Goal: Task Accomplishment & Management: Manage account settings

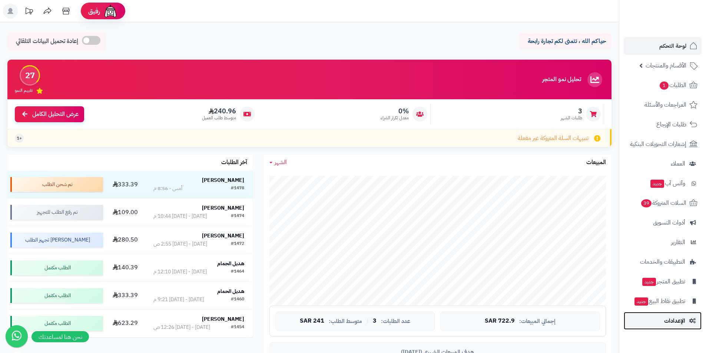
click at [683, 325] on span "الإعدادات" at bounding box center [674, 321] width 21 height 10
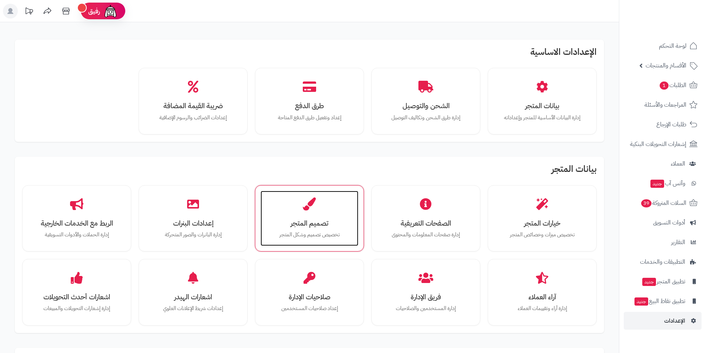
click at [304, 222] on h3 "تصميم المتجر" at bounding box center [309, 223] width 83 height 8
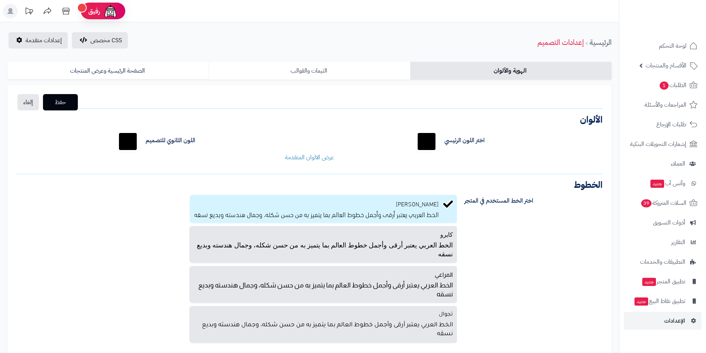
click at [302, 72] on link "الثيمات والقوالب" at bounding box center [309, 71] width 201 height 18
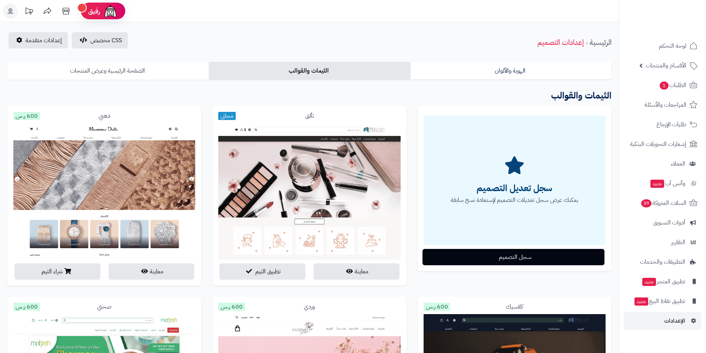
click at [167, 76] on link "الصفحة الرئيسية وعرض المنتجات" at bounding box center [107, 71] width 201 height 18
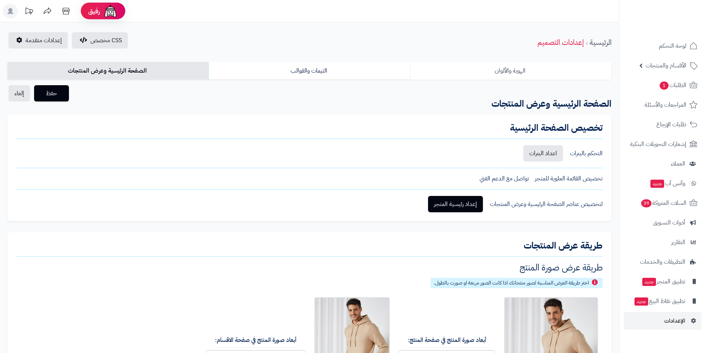
click at [459, 68] on link "الهوية والألوان" at bounding box center [510, 71] width 201 height 18
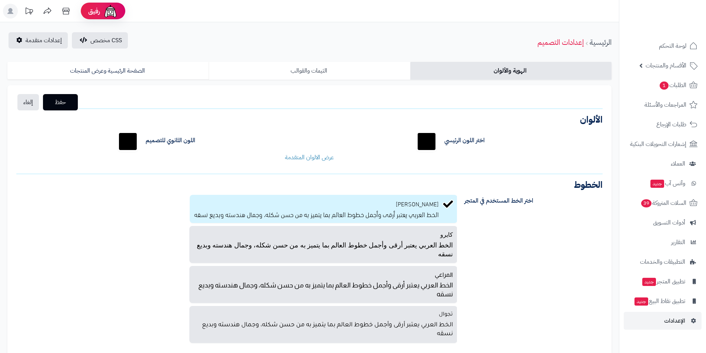
click at [309, 74] on link "الثيمات والقوالب" at bounding box center [309, 71] width 201 height 18
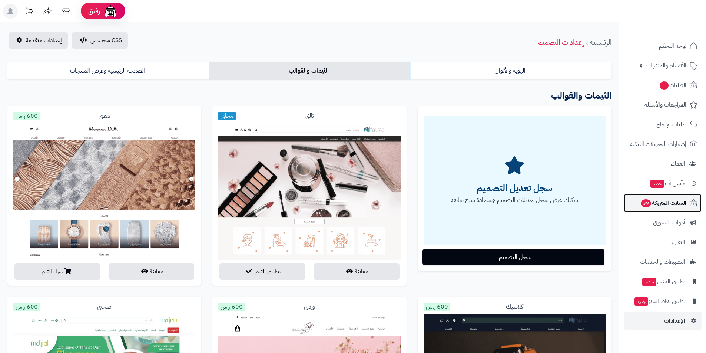
click at [673, 204] on span "السلات المتروكة 39" at bounding box center [663, 203] width 46 height 10
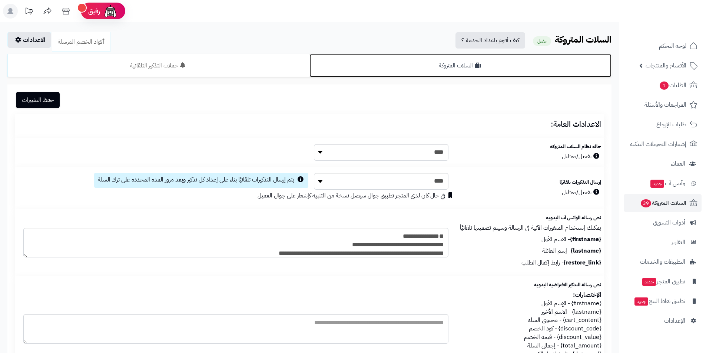
click at [453, 57] on link "السلات المتروكة" at bounding box center [460, 65] width 302 height 23
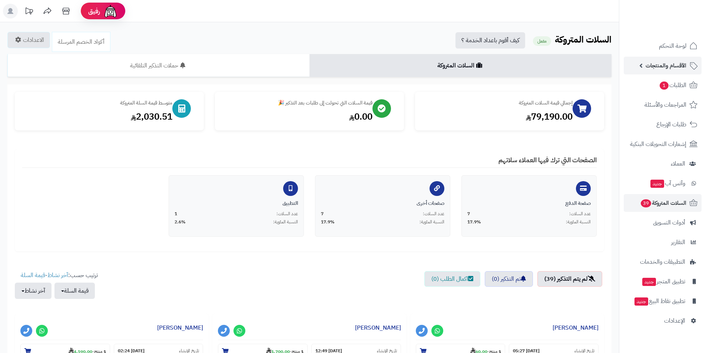
click at [656, 65] on span "الأقسام والمنتجات" at bounding box center [665, 65] width 41 height 10
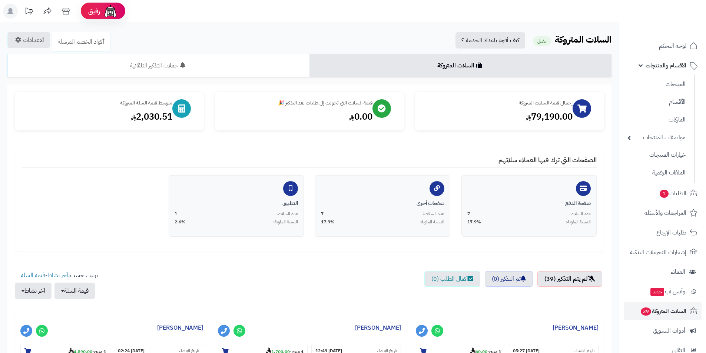
click at [685, 93] on ul "المنتجات الأقسام الماركات مواصفات المنتجات مواصفات المنتجات أنواع المواصفات خيا…" at bounding box center [657, 128] width 76 height 108
click at [679, 100] on link "الأقسام" at bounding box center [656, 101] width 66 height 15
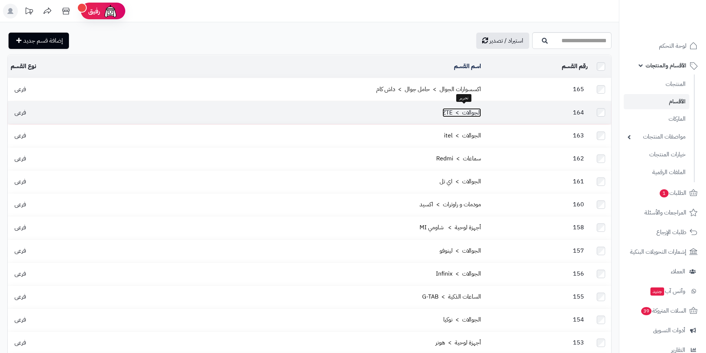
click at [472, 108] on link "الجوالات > ZTE" at bounding box center [461, 112] width 39 height 9
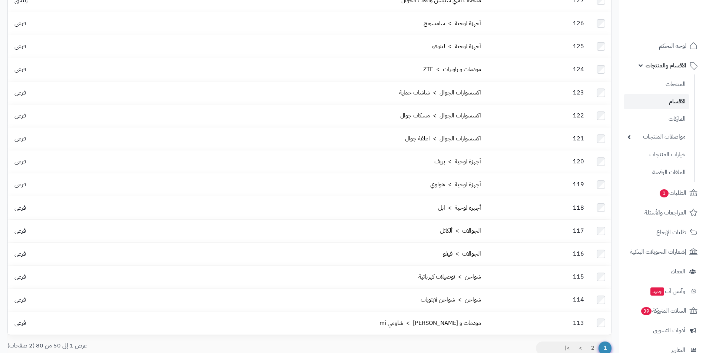
scroll to position [897, 0]
click at [591, 339] on link "2" at bounding box center [592, 345] width 13 height 13
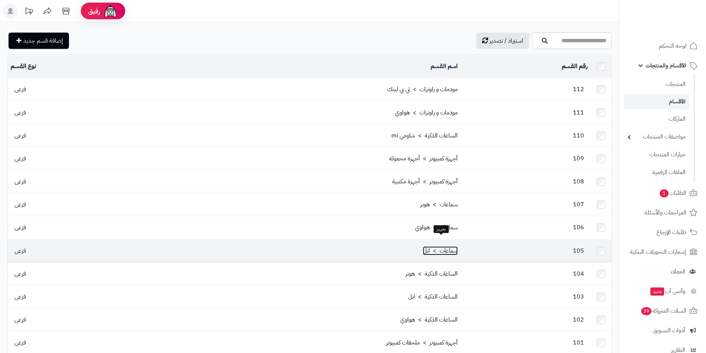
click at [451, 246] on link "سماعات > ابل" at bounding box center [440, 250] width 35 height 9
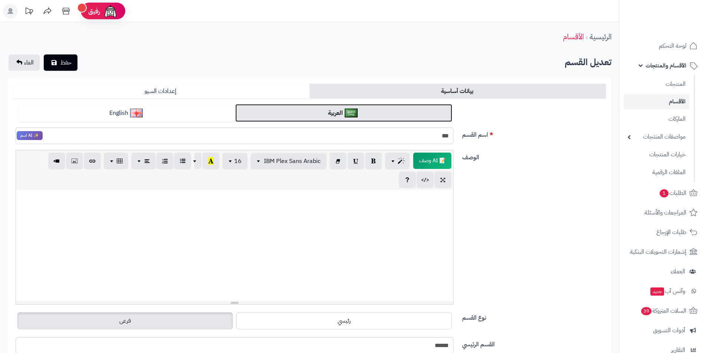
click at [343, 117] on link "العربية" at bounding box center [343, 113] width 217 height 18
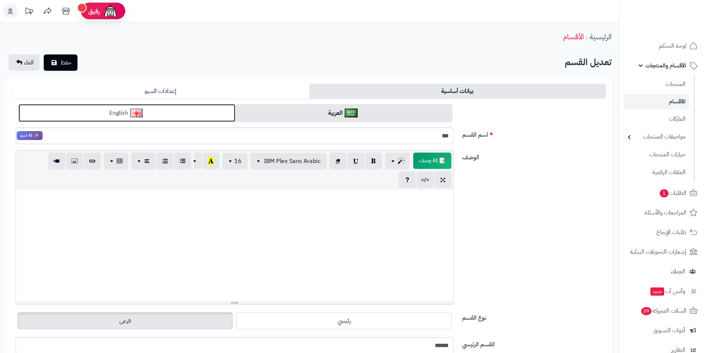
click at [200, 110] on link "English" at bounding box center [127, 113] width 217 height 18
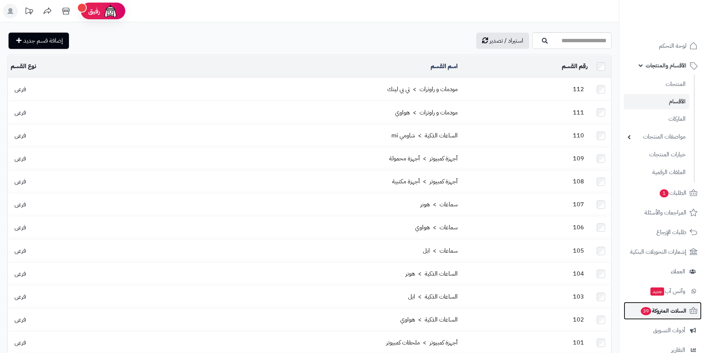
click at [663, 307] on span "السلات المتروكة 39" at bounding box center [663, 311] width 46 height 10
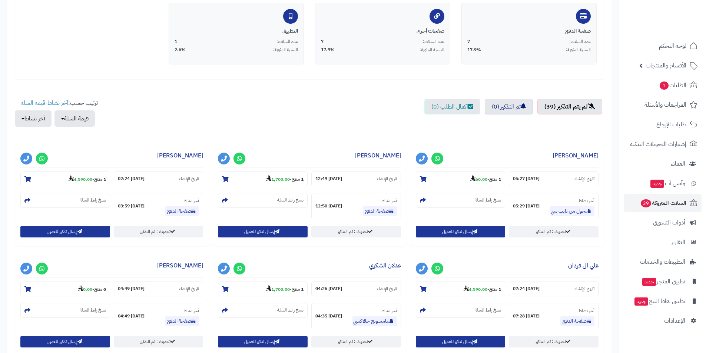
scroll to position [185, 0]
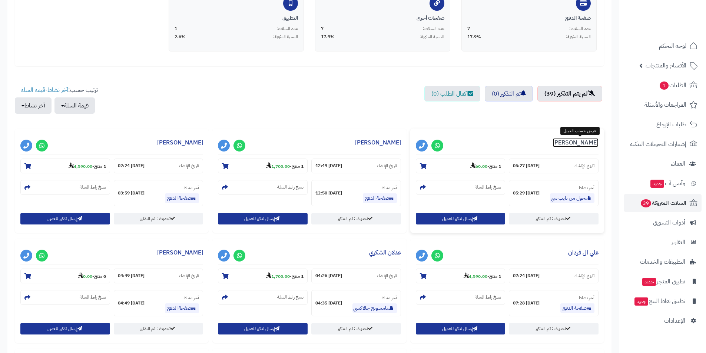
click at [583, 144] on link "Asma Alsleah" at bounding box center [575, 142] width 46 height 9
click at [339, 140] on h3 "ابو المالكي" at bounding box center [309, 144] width 183 height 21
click at [381, 141] on link "ابو المالكي" at bounding box center [378, 142] width 46 height 9
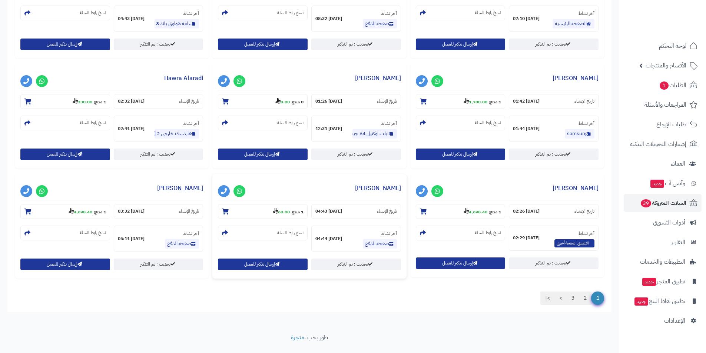
scroll to position [593, 0]
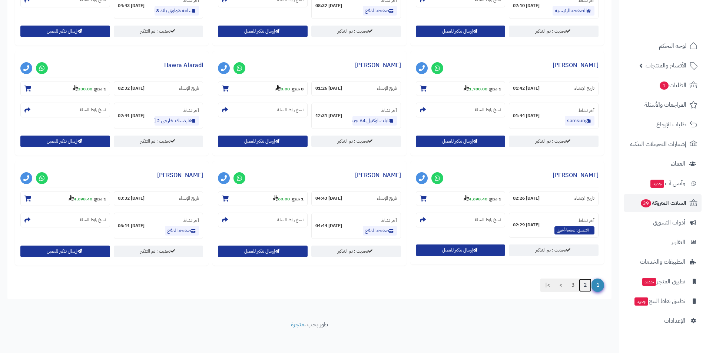
click at [587, 286] on link "2" at bounding box center [585, 285] width 13 height 13
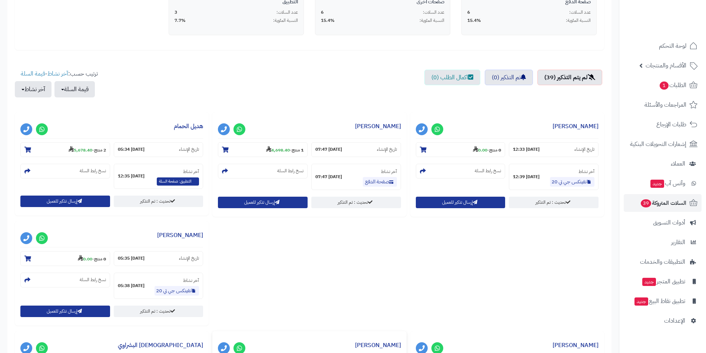
scroll to position [259, 0]
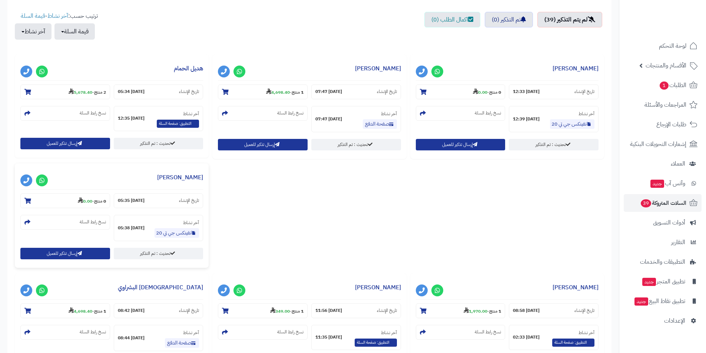
click at [136, 169] on h3 "عبدالرحمن نميص" at bounding box center [111, 179] width 183 height 21
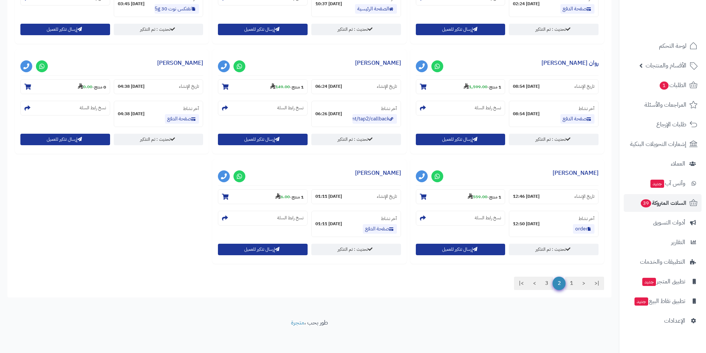
scroll to position [704, 0]
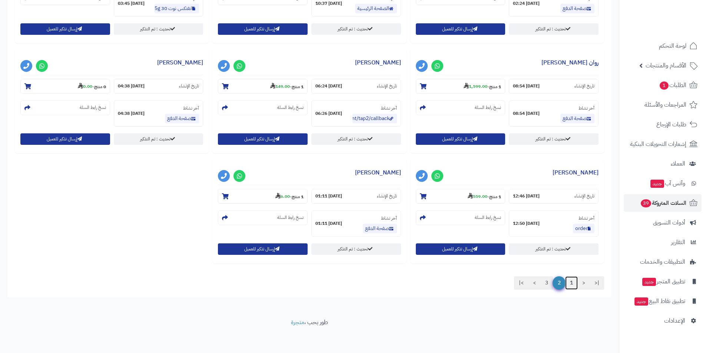
click at [570, 282] on link "1" at bounding box center [571, 282] width 13 height 13
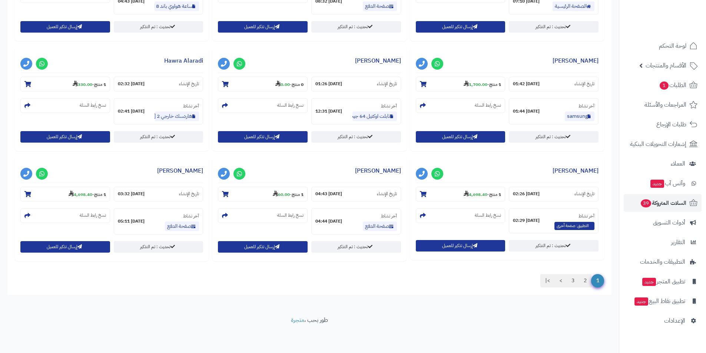
scroll to position [597, 0]
click at [507, 170] on h3 "Ghada Alomani" at bounding box center [507, 172] width 183 height 21
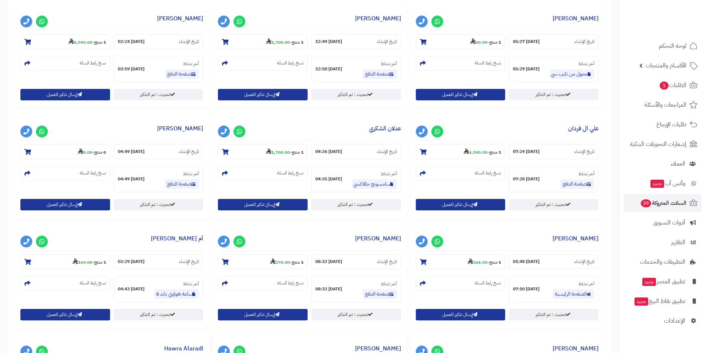
scroll to position [296, 0]
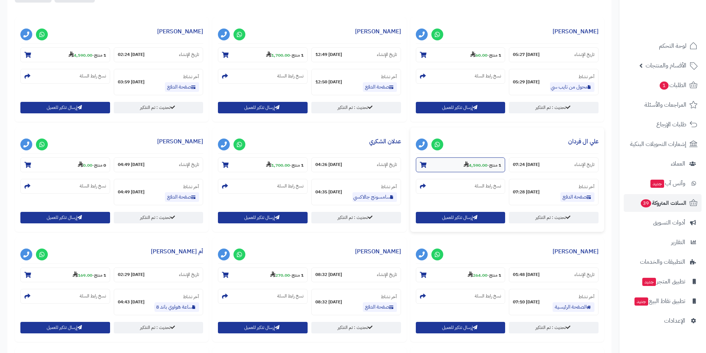
click at [467, 162] on strong "4,590.00" at bounding box center [475, 165] width 24 height 7
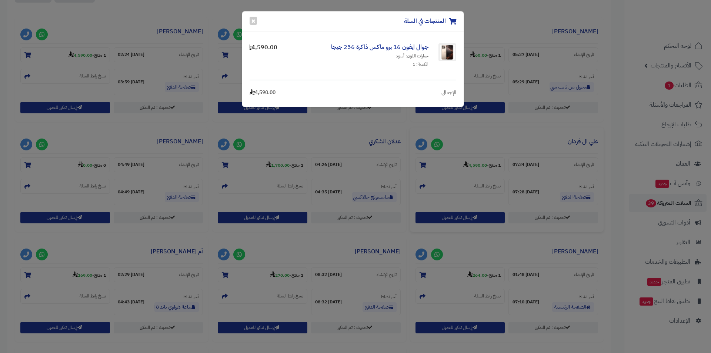
click at [111, 38] on div "المنتجات في السلة × جوال ايفون 16 برو ماكس ذاكرة 256 جيجا خيارات اللون: أسود ال…" at bounding box center [355, 176] width 711 height 353
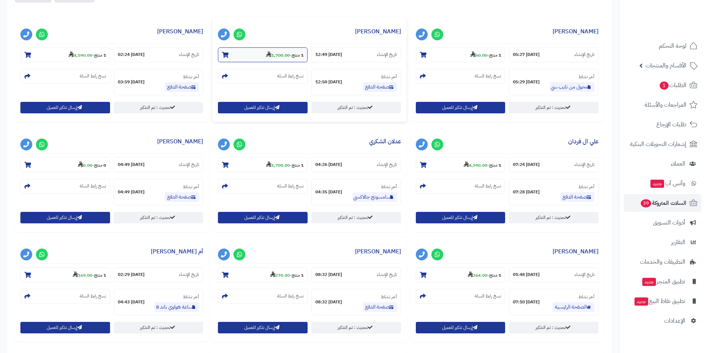
click at [287, 59] on section "1 منتج - 1,700.00" at bounding box center [263, 54] width 90 height 15
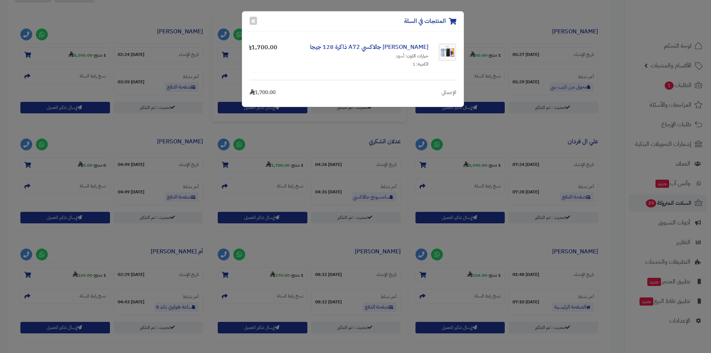
click at [303, 151] on div "المنتجات في السلة × جوال سامسونج جالاكسي A72 ذاكرة 128 جيجا خيارات اللون: أسود …" at bounding box center [355, 176] width 711 height 353
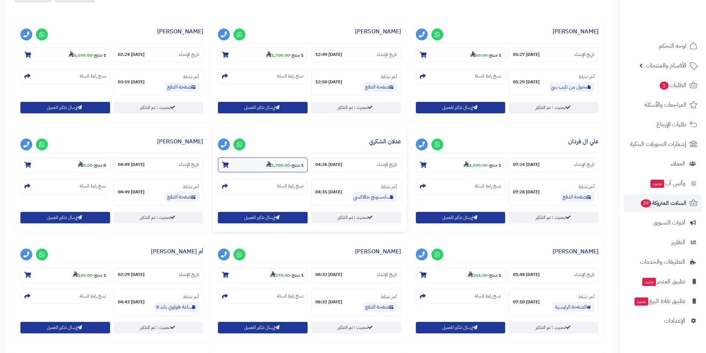
click at [294, 160] on section "1 منتج - 1,700.00" at bounding box center [263, 164] width 90 height 15
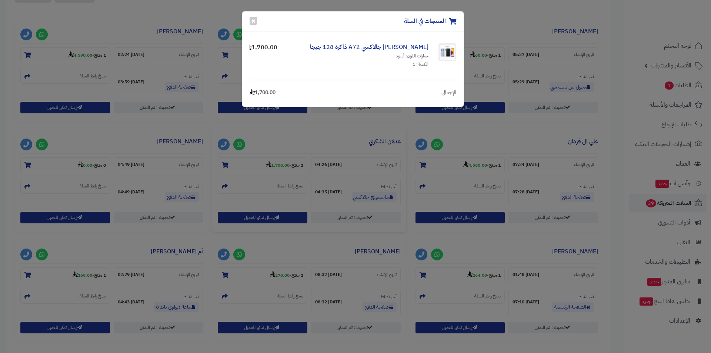
click at [217, 260] on div "المنتجات في السلة × جوال سامسونج جالاكسي A72 ذاكرة 128 جيجا خيارات اللون: أسود …" at bounding box center [355, 176] width 711 height 353
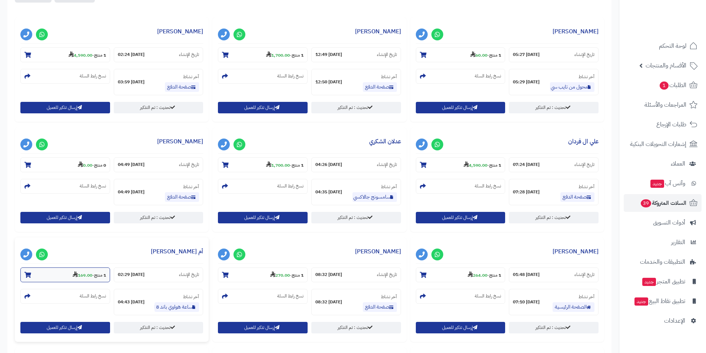
click at [79, 274] on strong "169.00" at bounding box center [83, 275] width 20 height 7
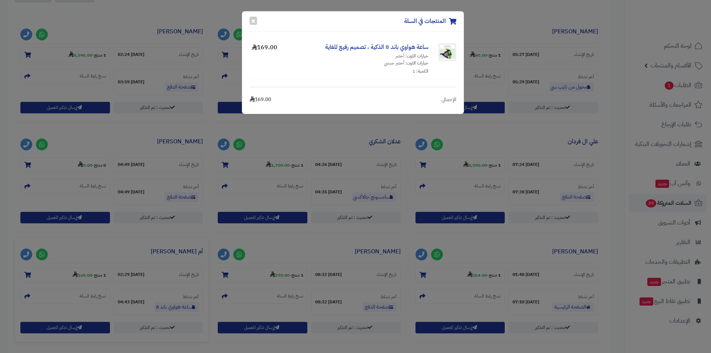
click at [190, 231] on div "المنتجات في السلة × ساعة هواوي باند 8 الذكية ، تصميم رفيع للغاية خيارات اللون: …" at bounding box center [355, 176] width 711 height 353
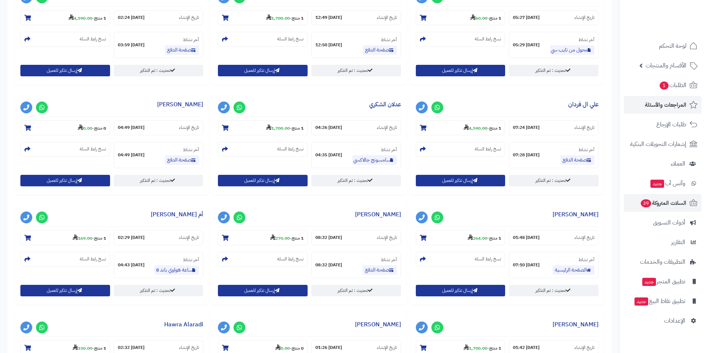
scroll to position [259, 0]
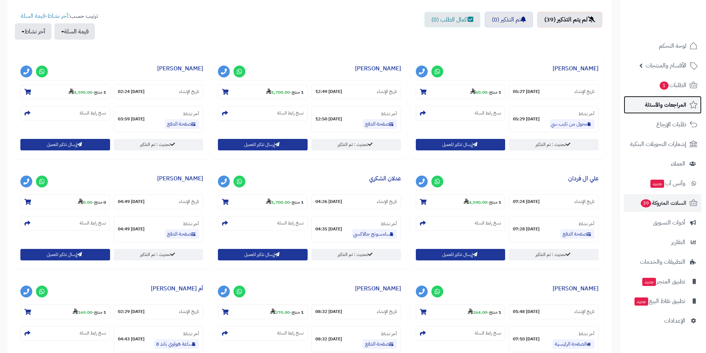
click at [651, 106] on span "المراجعات والأسئلة" at bounding box center [664, 105] width 41 height 10
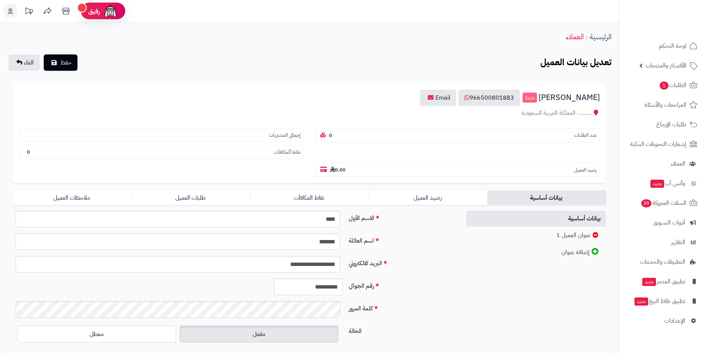
click at [431, 25] on div "**********" at bounding box center [309, 199] width 619 height 355
click at [220, 192] on link "طلبات العميل" at bounding box center [190, 197] width 119 height 15
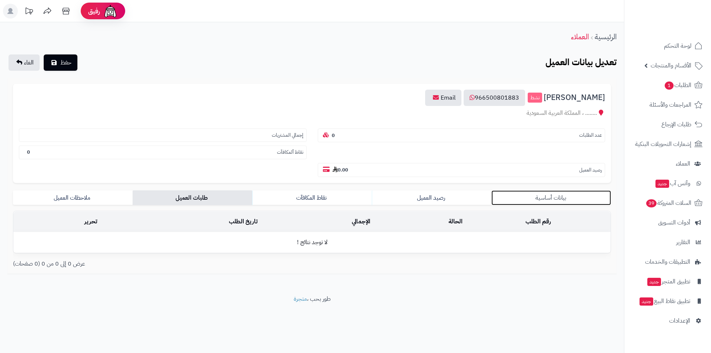
click at [578, 197] on link "بيانات أساسية" at bounding box center [551, 197] width 120 height 15
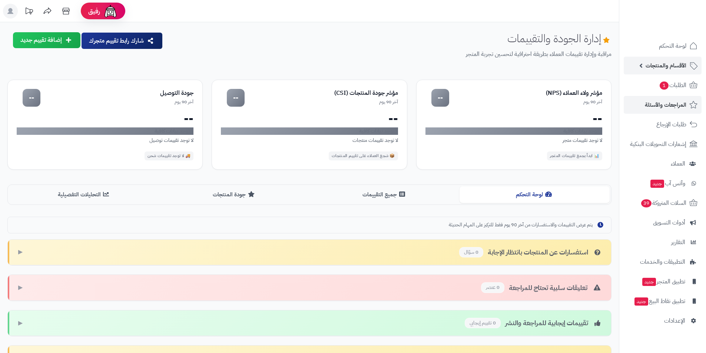
click at [679, 63] on span "الأقسام والمنتجات" at bounding box center [665, 65] width 41 height 10
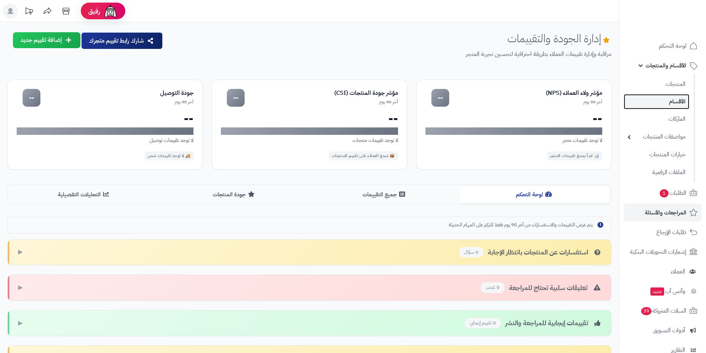
click at [674, 99] on link "الأقسام" at bounding box center [656, 101] width 66 height 15
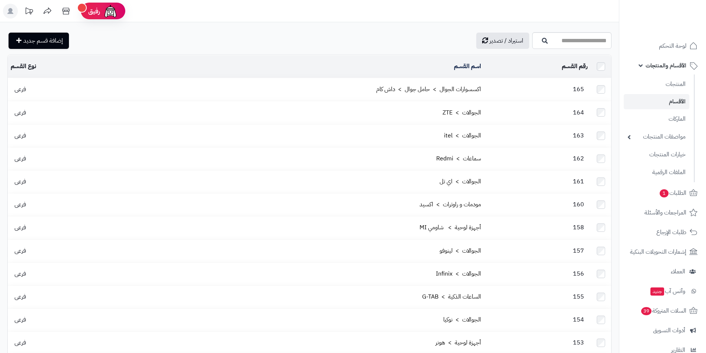
click at [487, 91] on td "165" at bounding box center [537, 89] width 107 height 23
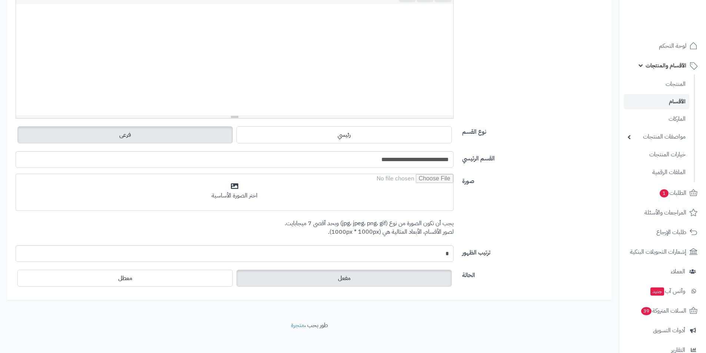
scroll to position [191, 0]
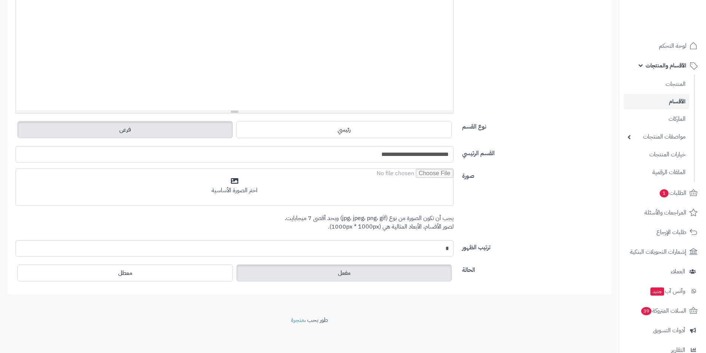
click at [357, 270] on label "مفعل" at bounding box center [343, 272] width 215 height 17
click at [224, 278] on label "معطل" at bounding box center [124, 272] width 215 height 17
click at [274, 270] on label "مفعل" at bounding box center [343, 272] width 215 height 17
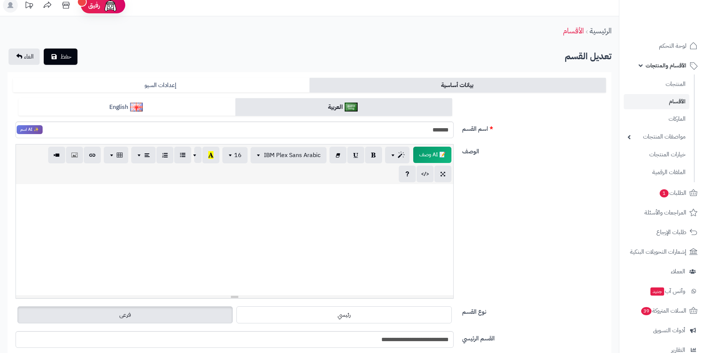
scroll to position [0, 0]
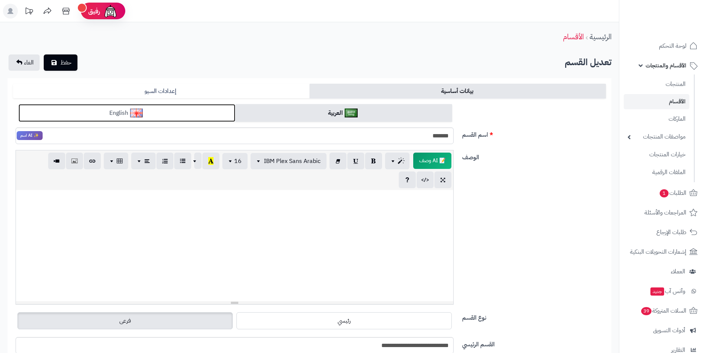
click at [174, 109] on link "English" at bounding box center [127, 113] width 217 height 18
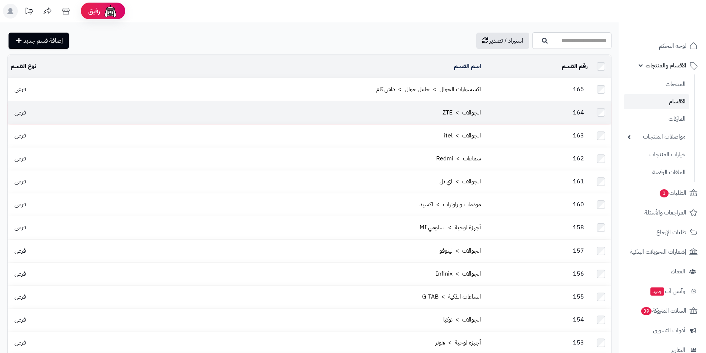
click at [433, 104] on td "الجوالات > ZTE" at bounding box center [298, 112] width 371 height 23
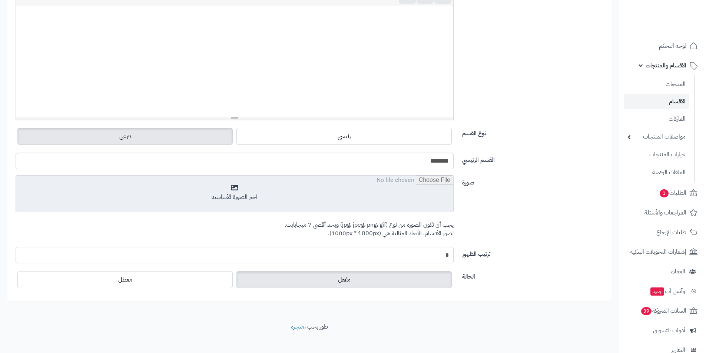
scroll to position [191, 0]
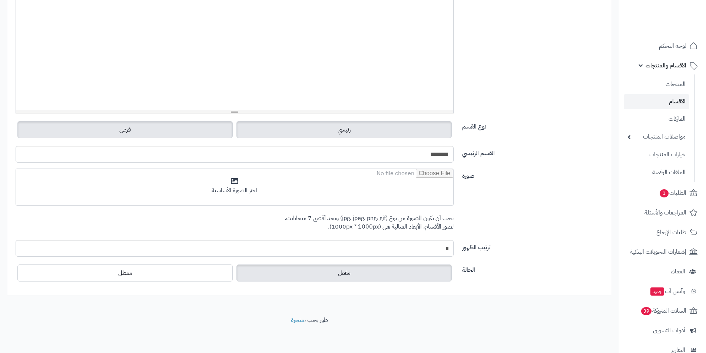
click at [343, 134] on span "رئيسي" at bounding box center [343, 129] width 13 height 9
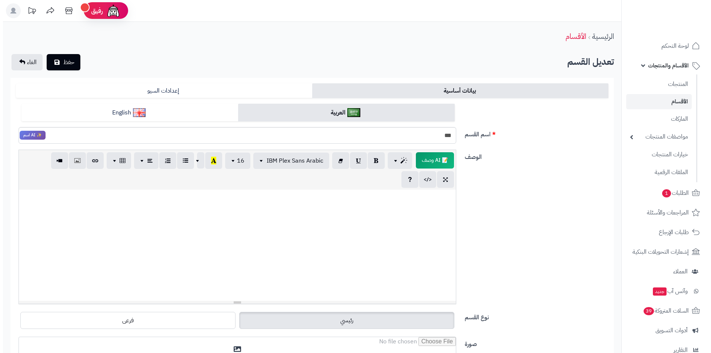
scroll to position [0, 0]
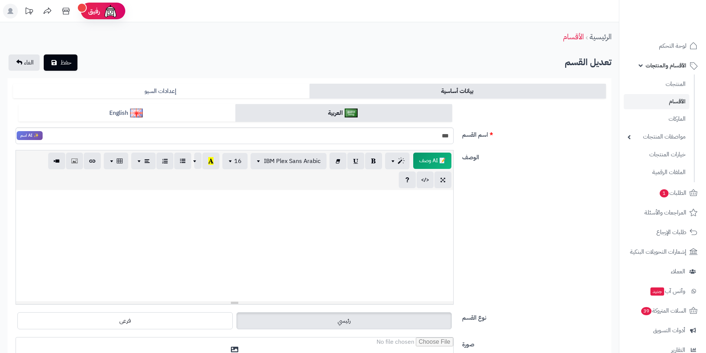
click at [378, 87] on link "بيانات أساسية" at bounding box center [457, 91] width 296 height 15
click at [253, 82] on div "بيانات أساسية إعدادات السيو العربية English اسم القسم *** ✨ AI اسم الوصف 📝 AI و…" at bounding box center [309, 271] width 604 height 386
click at [256, 91] on link "إعدادات السيو" at bounding box center [161, 91] width 296 height 15
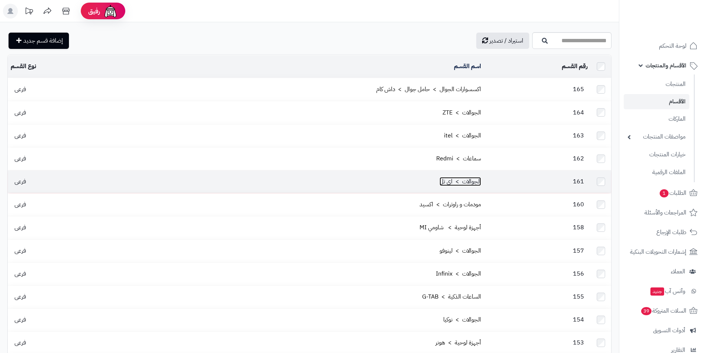
click at [447, 177] on link "الجوالات > اي تل" at bounding box center [459, 181] width 41 height 9
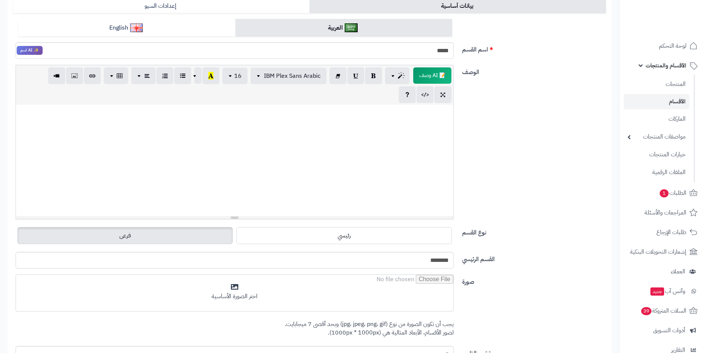
scroll to position [43, 0]
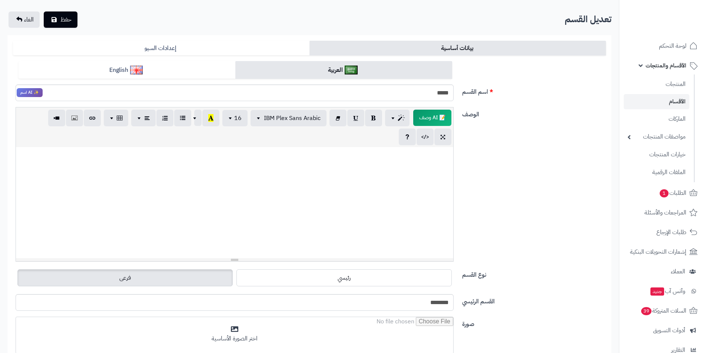
click at [326, 39] on div "بيانات أساسية إعدادات السيو العربية English اسم القسم ***** ✨ AI اسم الوصف 📝 AI…" at bounding box center [309, 239] width 604 height 408
click at [260, 50] on link "إعدادات السيو" at bounding box center [161, 48] width 296 height 15
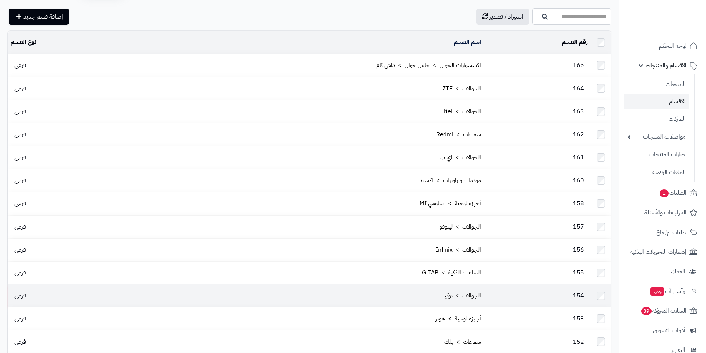
scroll to position [37, 0]
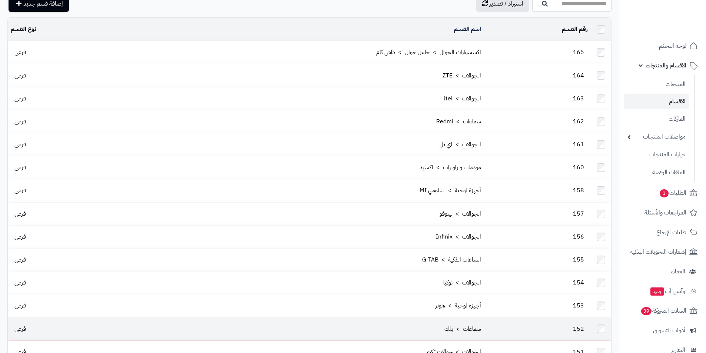
click at [490, 317] on td "152" at bounding box center [537, 328] width 107 height 23
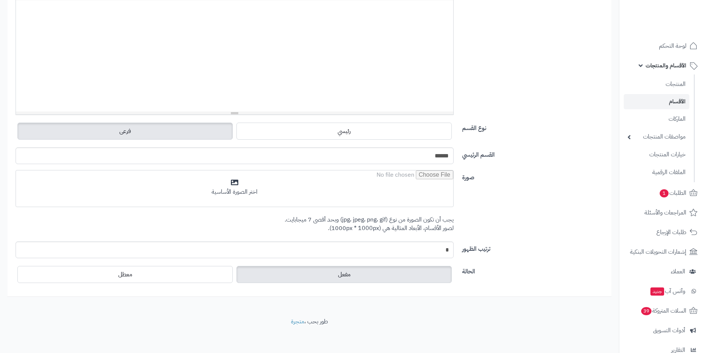
scroll to position [191, 0]
click at [300, 320] on link "متجرة" at bounding box center [297, 320] width 13 height 9
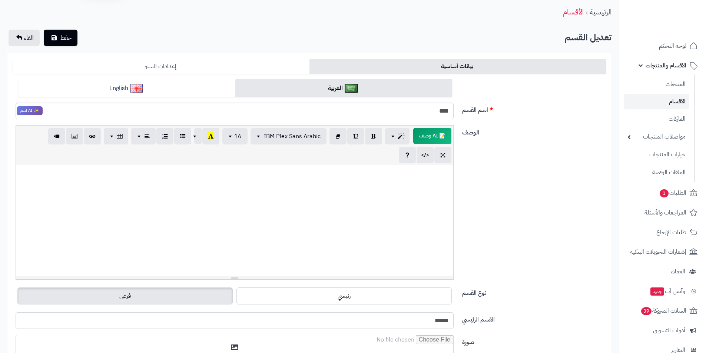
scroll to position [0, 0]
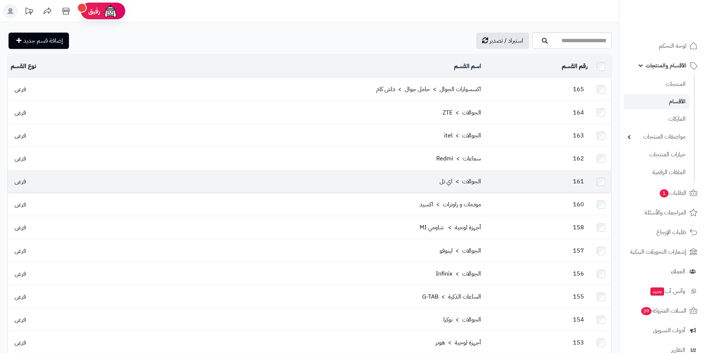
click at [484, 179] on td "الجوالات > اي تل" at bounding box center [298, 181] width 371 height 23
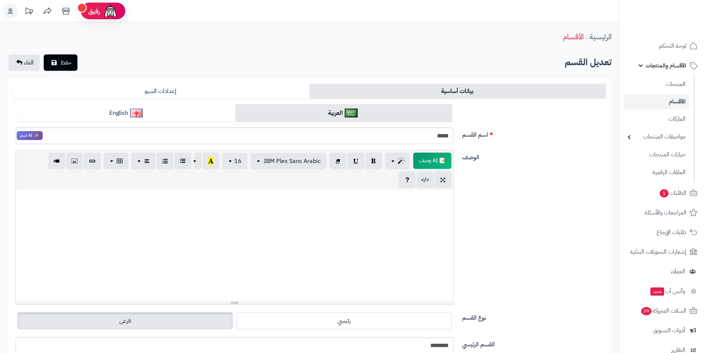
click at [329, 88] on link "بيانات أساسية" at bounding box center [457, 91] width 296 height 15
click at [269, 97] on link "إعدادات السيو" at bounding box center [161, 91] width 296 height 15
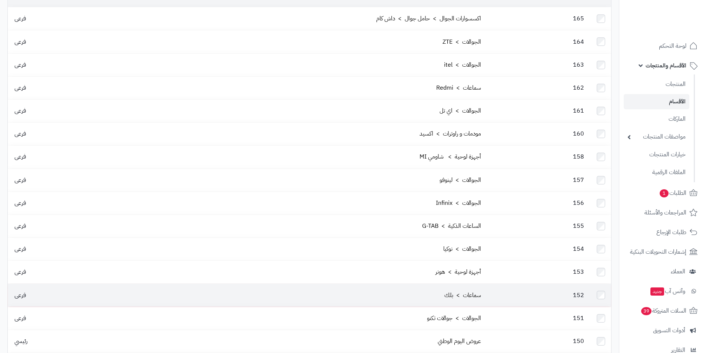
scroll to position [74, 0]
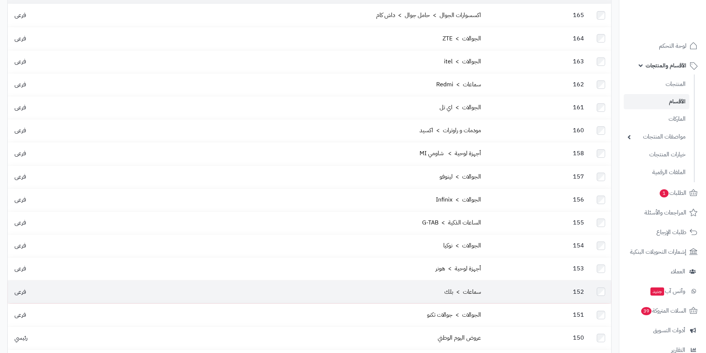
click at [521, 280] on td "152" at bounding box center [537, 291] width 107 height 23
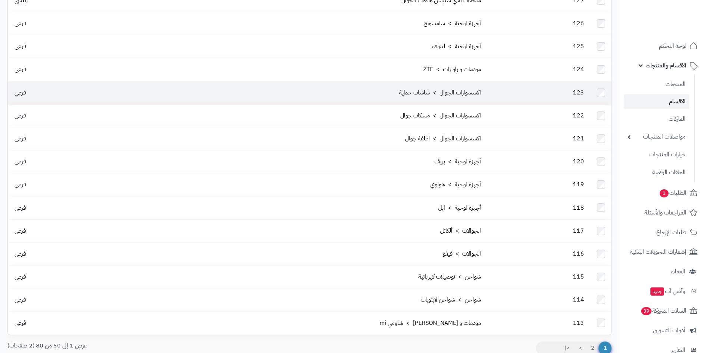
scroll to position [897, 0]
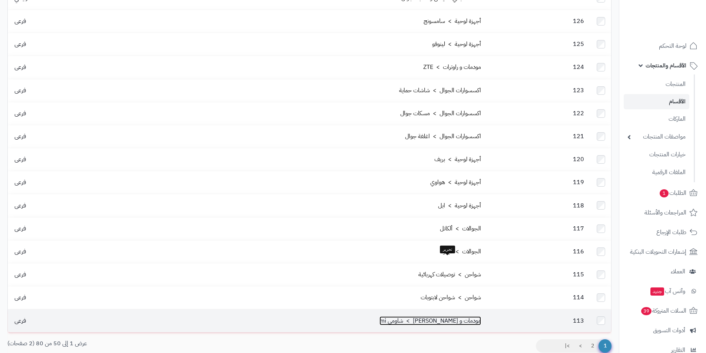
click at [474, 316] on link "مودمات و راوترات > شاومي mi" at bounding box center [429, 320] width 101 height 9
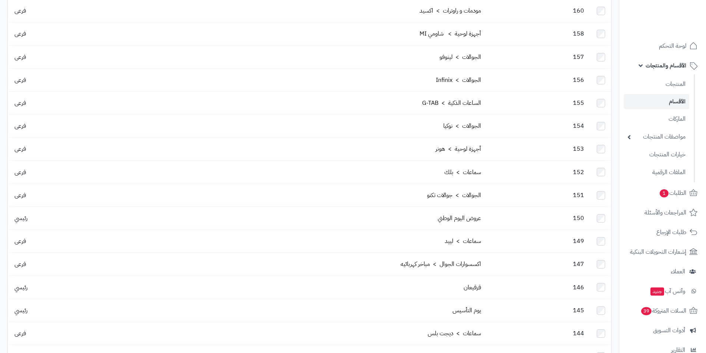
scroll to position [342, 0]
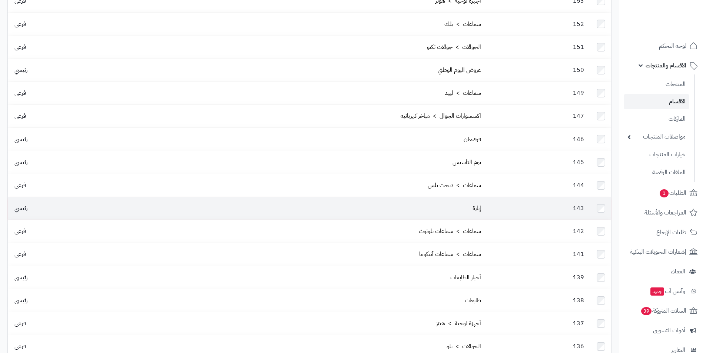
click at [483, 197] on td "إنارة" at bounding box center [298, 208] width 371 height 23
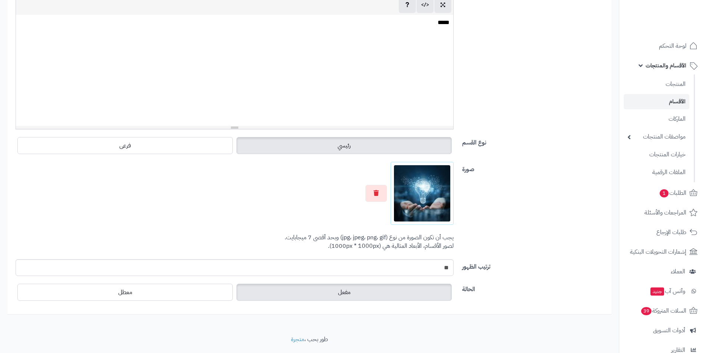
scroll to position [194, 0]
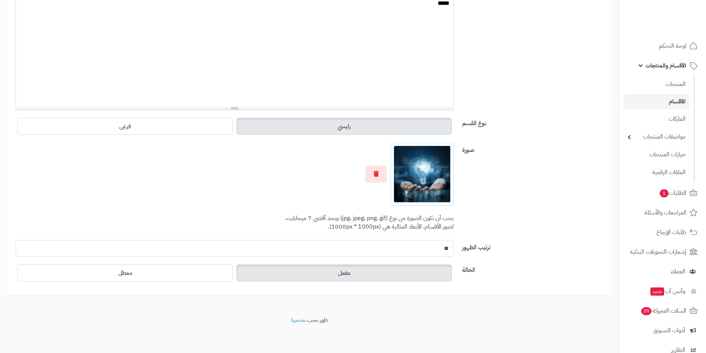
click at [408, 244] on input "**" at bounding box center [235, 248] width 438 height 17
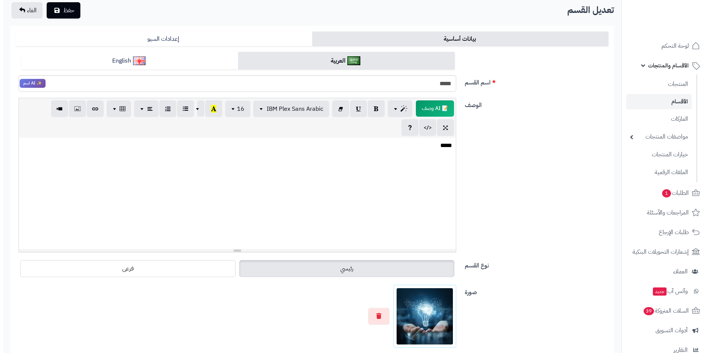
scroll to position [9, 0]
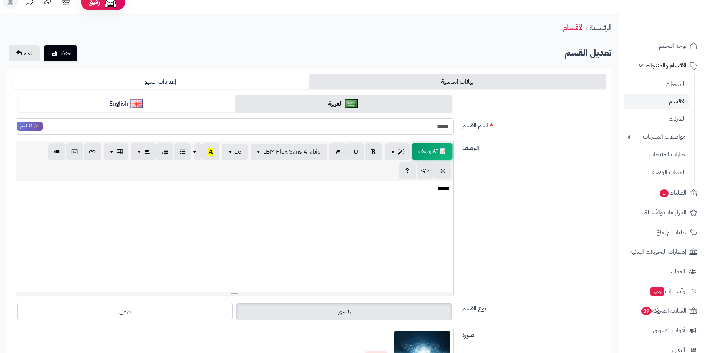
click at [445, 151] on span "📝 AI وصف" at bounding box center [432, 151] width 40 height 17
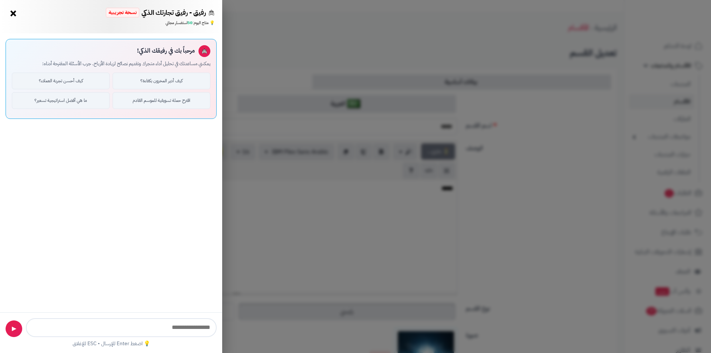
type input "**********"
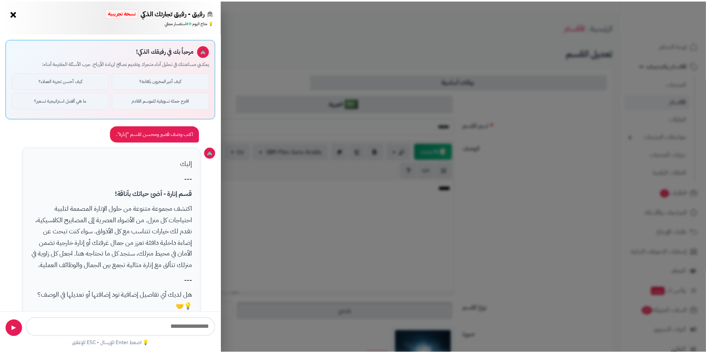
scroll to position [36, 0]
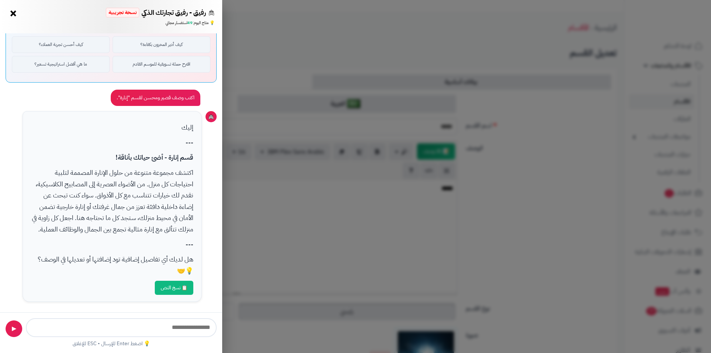
click at [336, 166] on div "رفيق - رفيق تجارتك الذكي نسخة تجريبية 🌱 تاجر جديد × 💡 متاح اليوم: 49 استفسار مج…" at bounding box center [355, 176] width 711 height 353
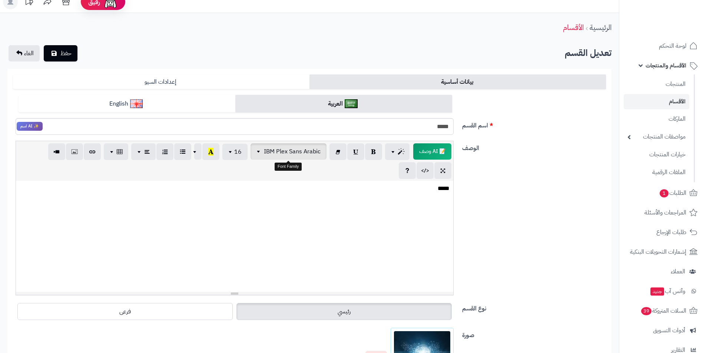
click at [256, 147] on span "button" at bounding box center [259, 151] width 6 height 9
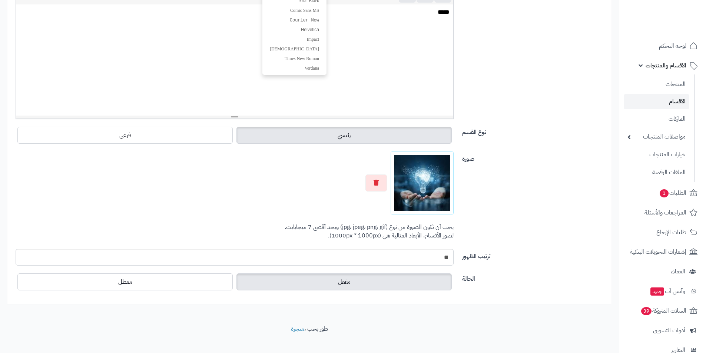
scroll to position [194, 0]
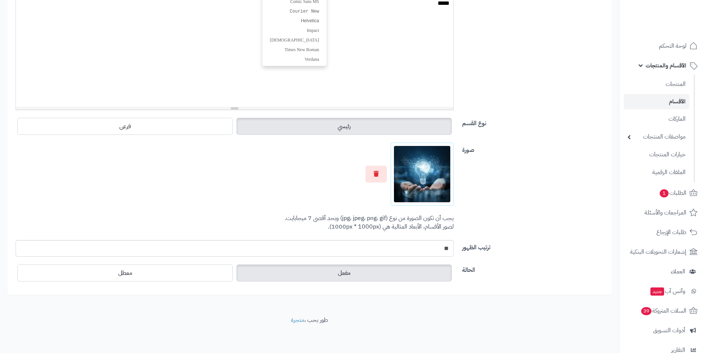
click at [212, 264] on div "مفعل معطل" at bounding box center [235, 273] width 438 height 21
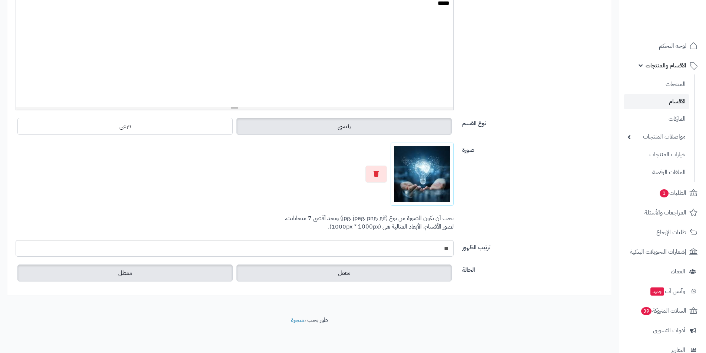
click at [212, 268] on label "معطل" at bounding box center [124, 272] width 215 height 17
click at [250, 270] on label "مفعل" at bounding box center [343, 272] width 215 height 17
click at [315, 240] on input "**" at bounding box center [235, 248] width 438 height 17
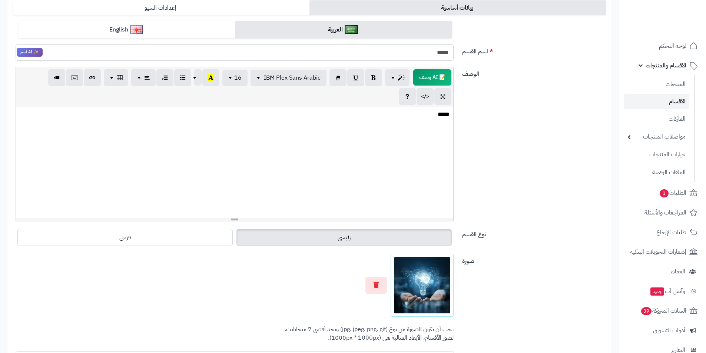
scroll to position [120, 0]
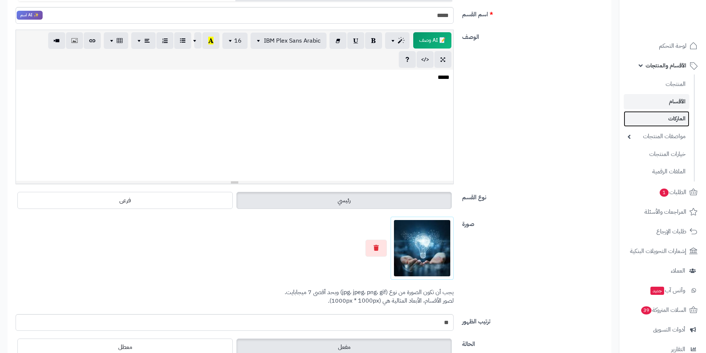
click at [676, 117] on link "الماركات" at bounding box center [656, 118] width 66 height 15
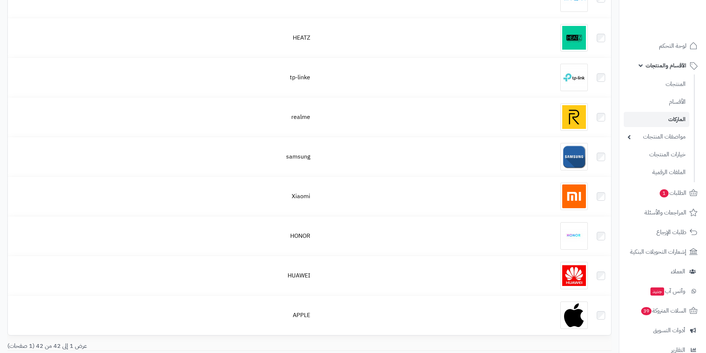
scroll to position [1444, 0]
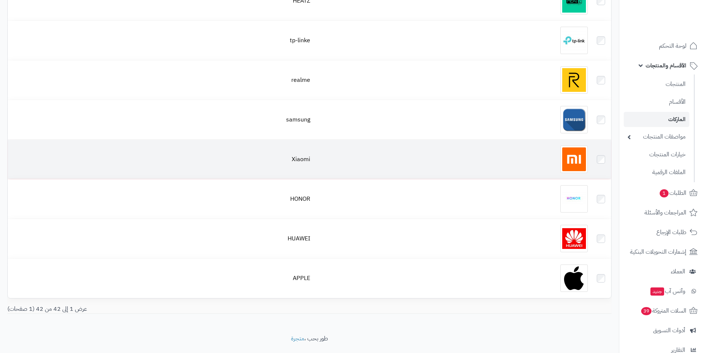
click at [482, 173] on td at bounding box center [451, 159] width 277 height 39
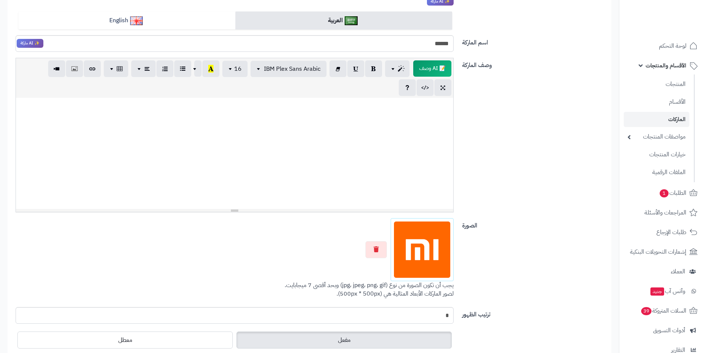
scroll to position [83, 0]
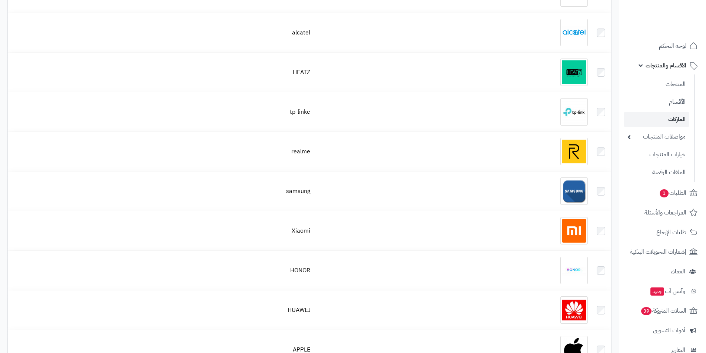
scroll to position [1370, 0]
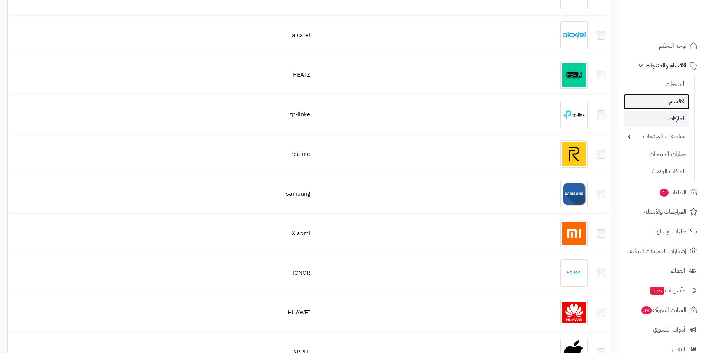
click at [667, 103] on link "الأقسام" at bounding box center [656, 101] width 66 height 15
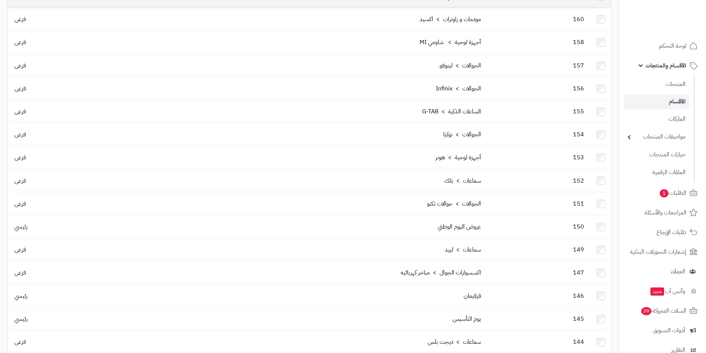
scroll to position [222, 0]
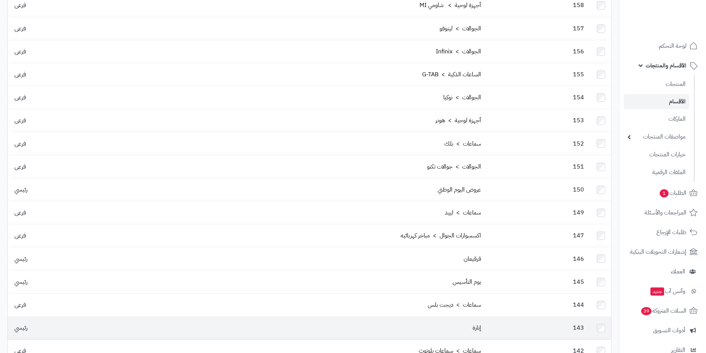
click at [489, 317] on td "143" at bounding box center [537, 328] width 107 height 23
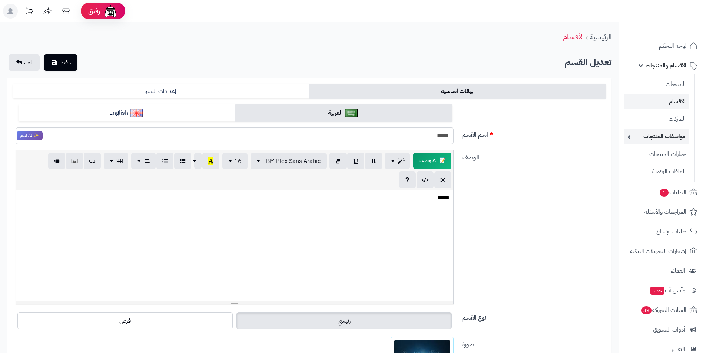
click at [634, 134] on link "مواصفات المنتجات" at bounding box center [656, 136] width 66 height 15
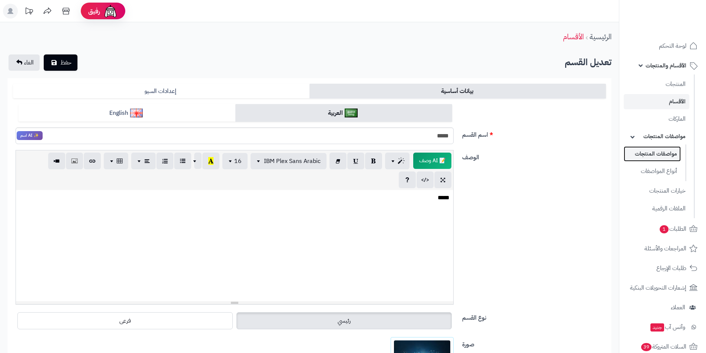
click at [654, 157] on link "مواصفات المنتجات" at bounding box center [651, 153] width 57 height 15
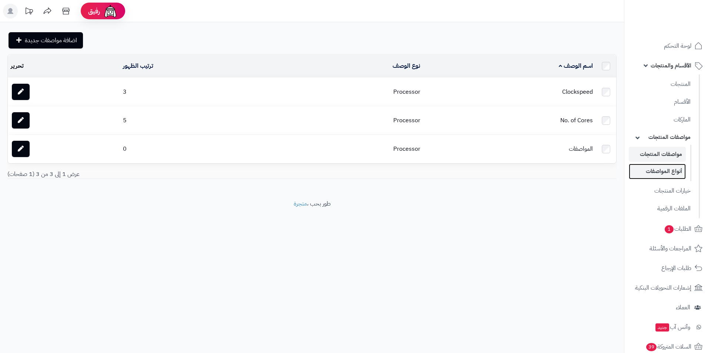
click at [656, 173] on link "أنواع المواصفات" at bounding box center [657, 171] width 57 height 15
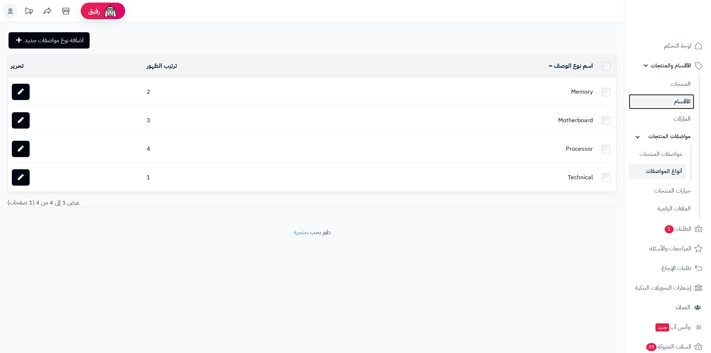
click at [678, 99] on link "الأقسام" at bounding box center [662, 101] width 66 height 15
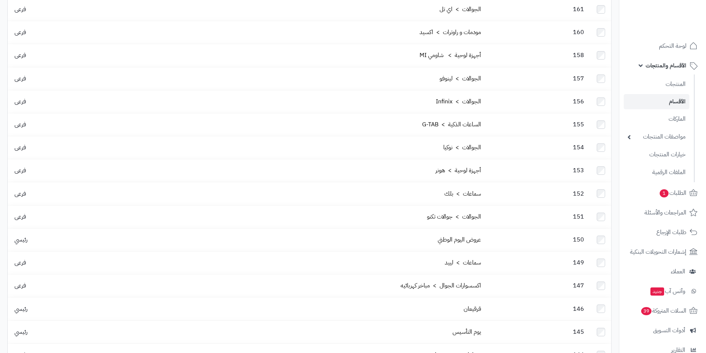
scroll to position [185, 0]
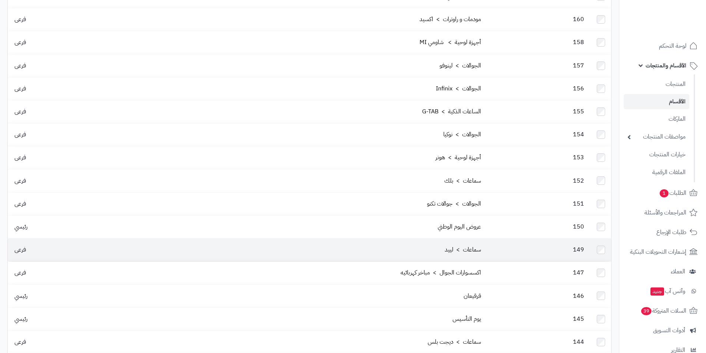
click at [480, 239] on td "سماعات > لييد" at bounding box center [298, 250] width 371 height 23
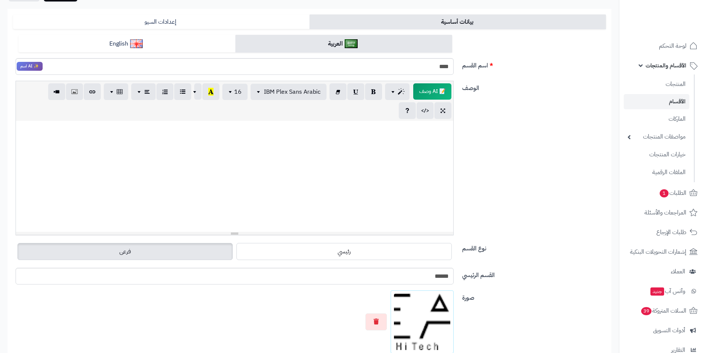
scroll to position [19, 0]
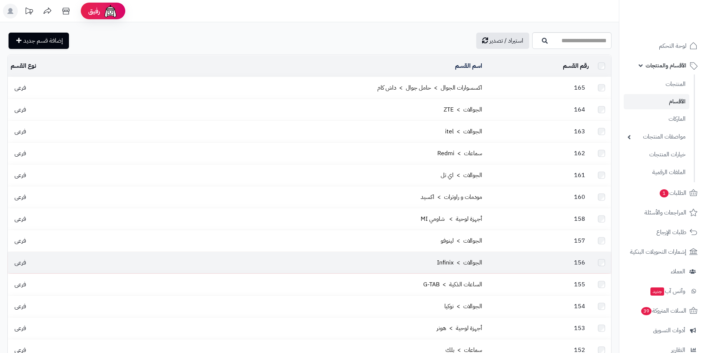
scroll to position [185, 0]
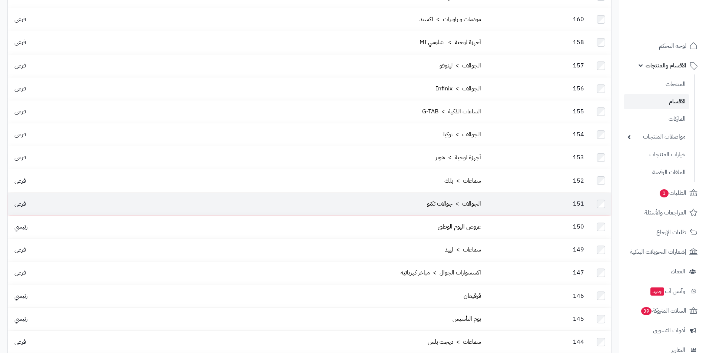
click at [493, 193] on td "151" at bounding box center [537, 204] width 107 height 23
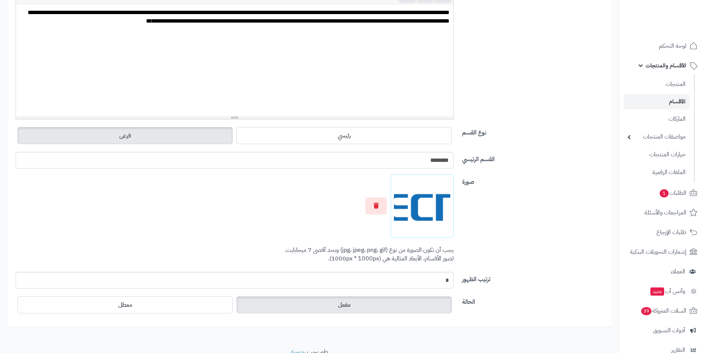
scroll to position [204, 0]
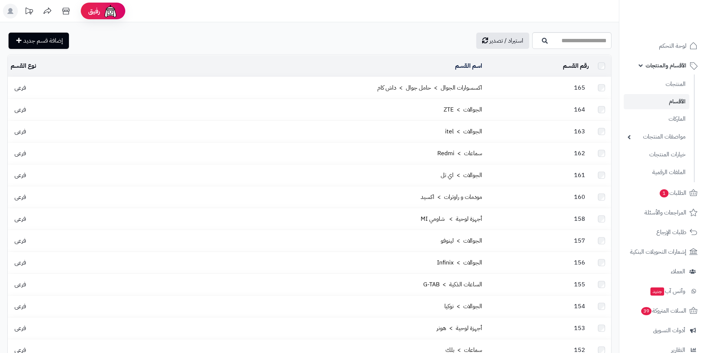
scroll to position [185, 0]
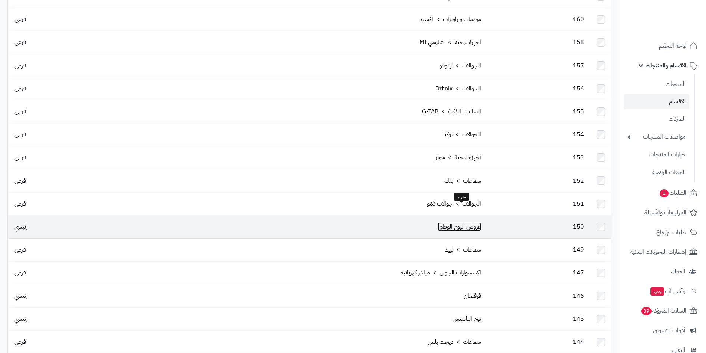
click at [444, 222] on link "عروض اليوم الوطني" at bounding box center [458, 226] width 43 height 9
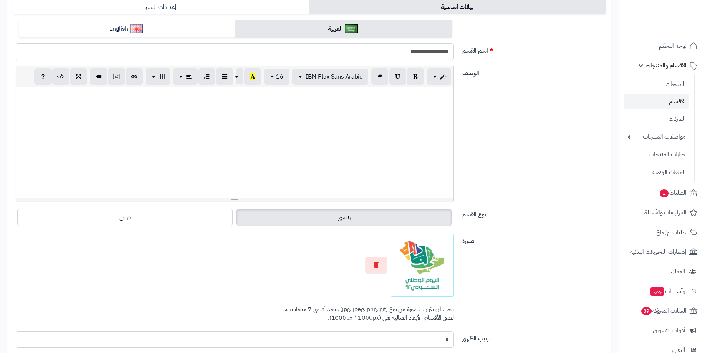
scroll to position [111, 0]
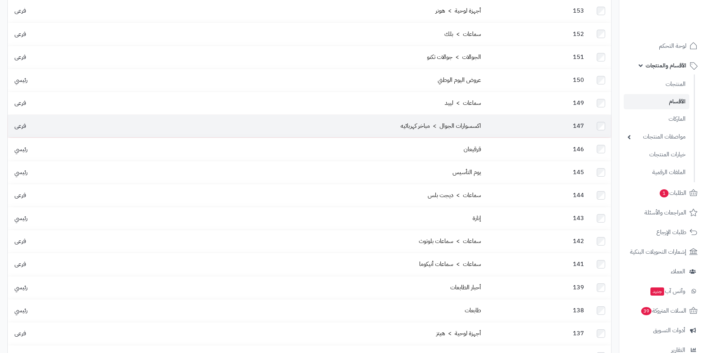
scroll to position [333, 0]
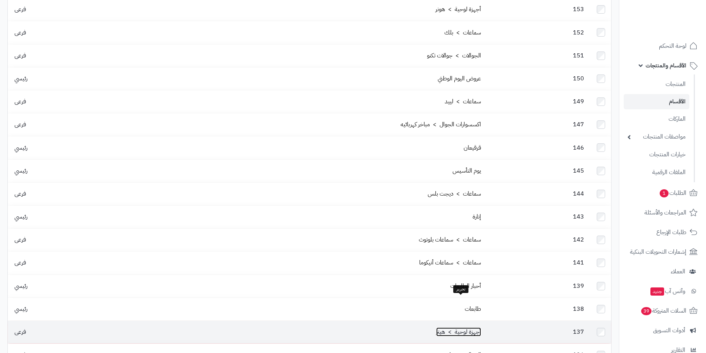
click at [469, 327] on link "أجهزة لوحية > هيتز" at bounding box center [458, 331] width 45 height 9
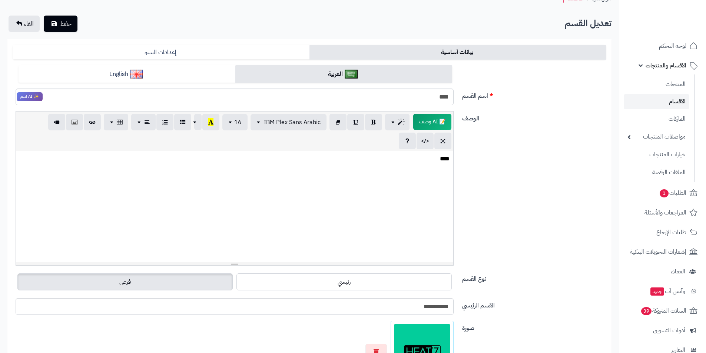
scroll to position [37, 0]
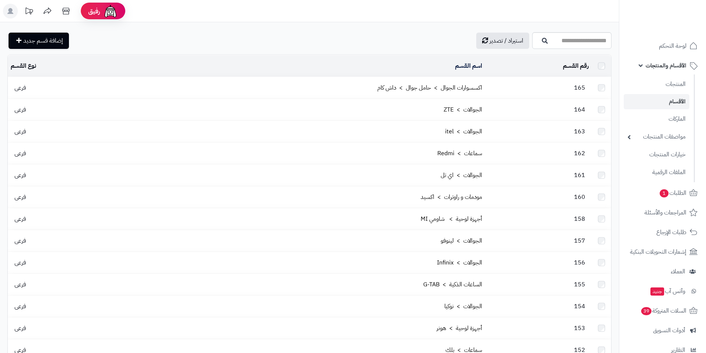
scroll to position [333, 0]
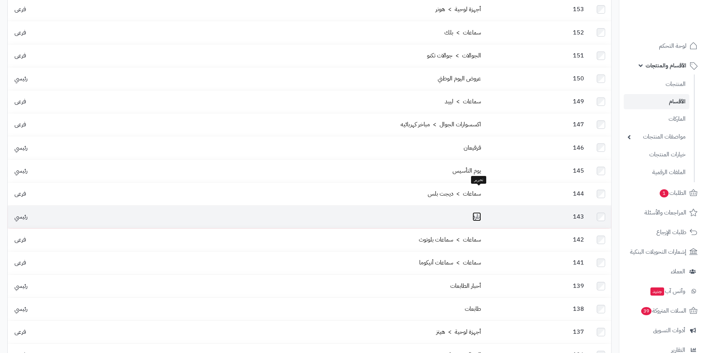
click at [480, 212] on link "إنارة" at bounding box center [476, 216] width 9 height 9
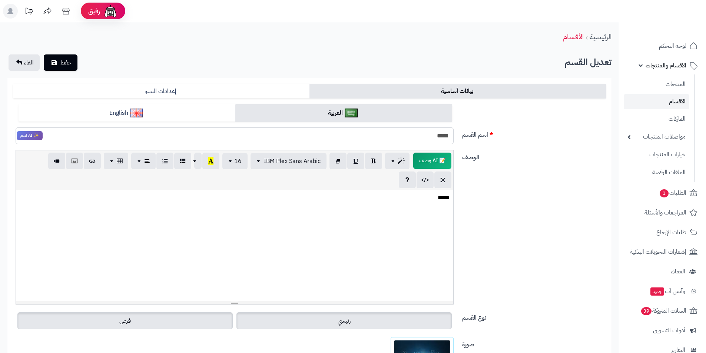
click at [185, 327] on label "فرعى" at bounding box center [124, 320] width 215 height 17
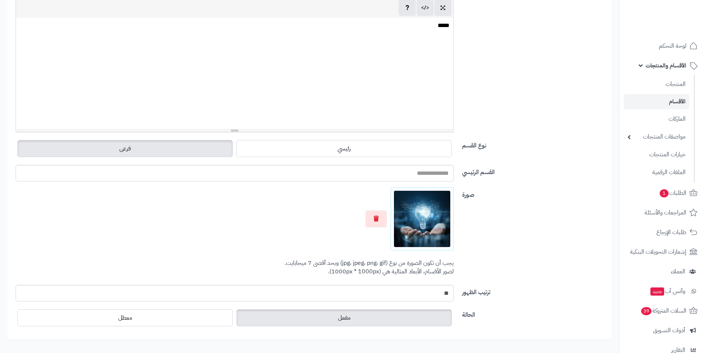
scroll to position [185, 0]
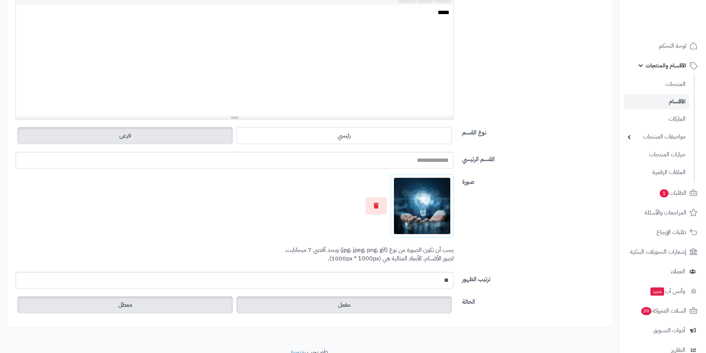
click at [185, 301] on label "معطل" at bounding box center [124, 304] width 215 height 17
click at [260, 303] on label "مفعل" at bounding box center [343, 304] width 215 height 17
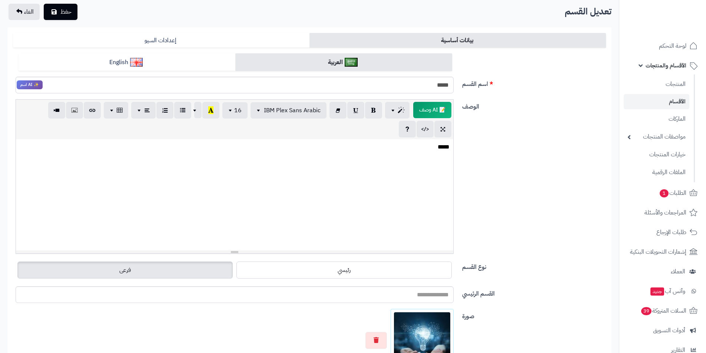
scroll to position [37, 0]
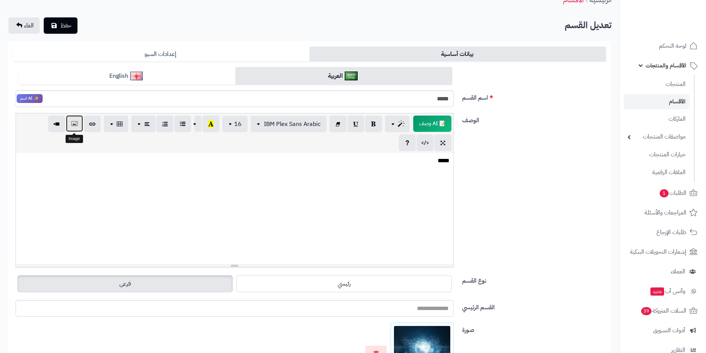
click at [76, 129] on button "button" at bounding box center [74, 123] width 17 height 17
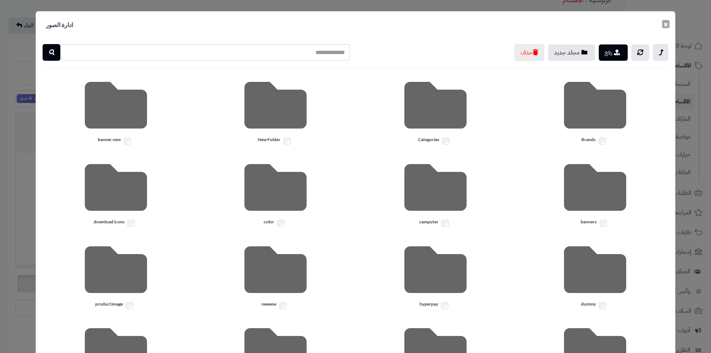
click at [668, 24] on button "×" at bounding box center [665, 24] width 7 height 8
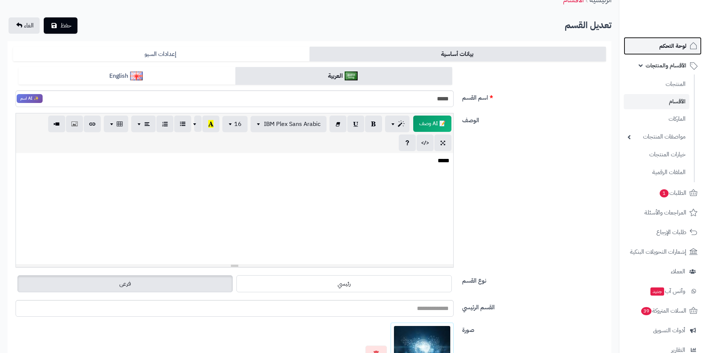
click at [671, 53] on link "لوحة التحكم" at bounding box center [662, 46] width 78 height 18
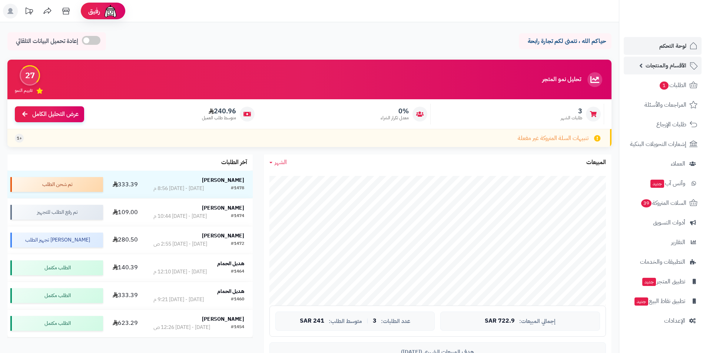
click at [672, 70] on span "الأقسام والمنتجات" at bounding box center [665, 65] width 41 height 10
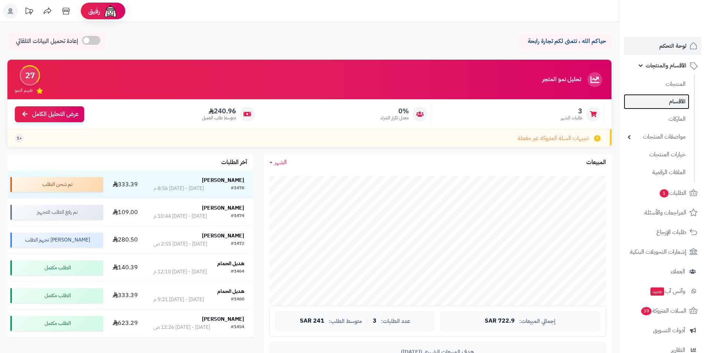
click at [677, 97] on link "الأقسام" at bounding box center [656, 101] width 66 height 15
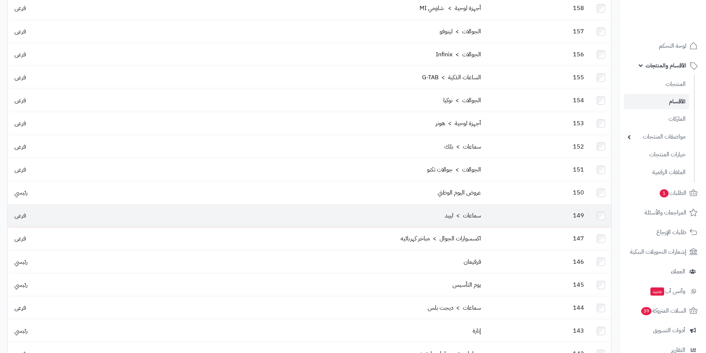
scroll to position [222, 0]
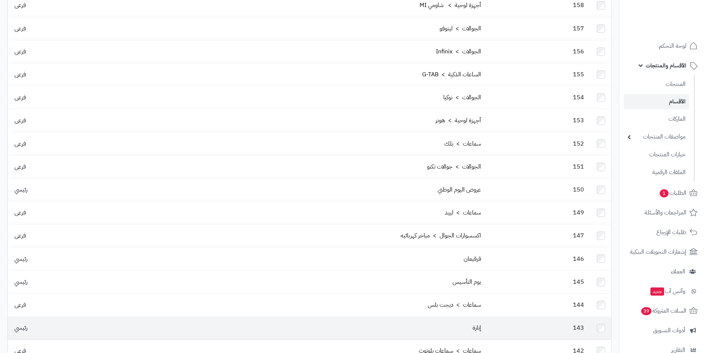
click at [454, 317] on td "إنارة" at bounding box center [298, 328] width 371 height 23
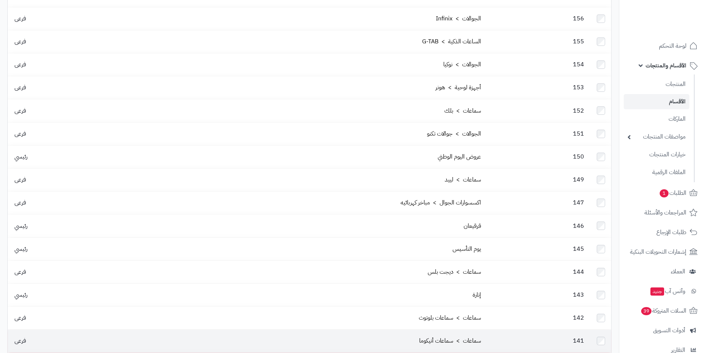
scroll to position [296, 0]
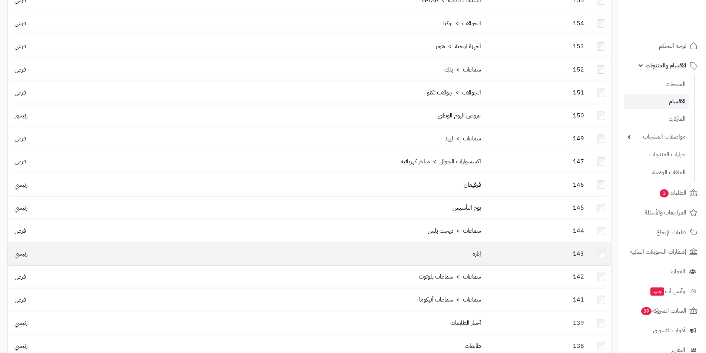
click at [492, 243] on td "143" at bounding box center [537, 254] width 107 height 23
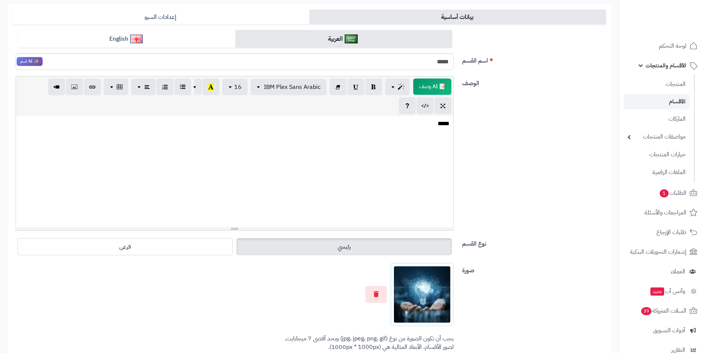
scroll to position [111, 0]
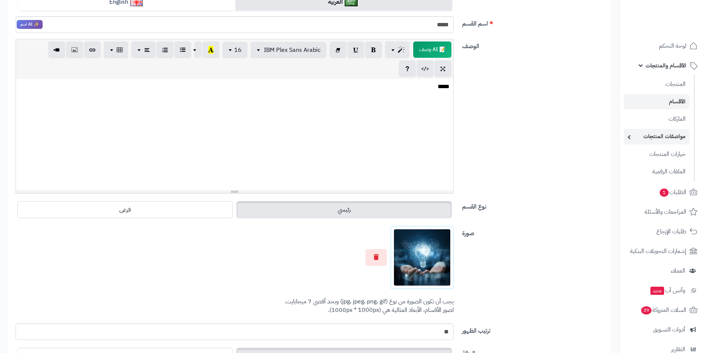
click at [637, 133] on link "مواصفات المنتجات" at bounding box center [656, 136] width 66 height 15
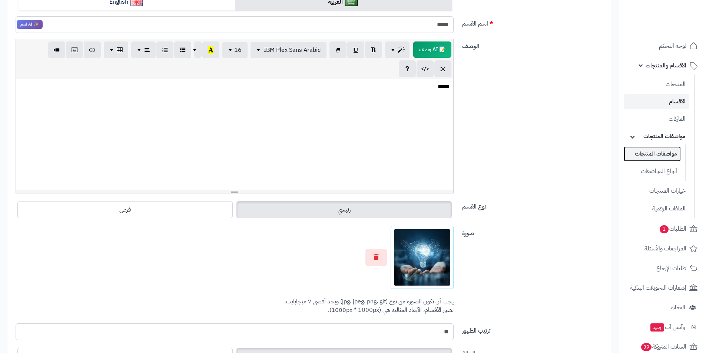
click at [659, 153] on link "مواصفات المنتجات" at bounding box center [651, 153] width 57 height 15
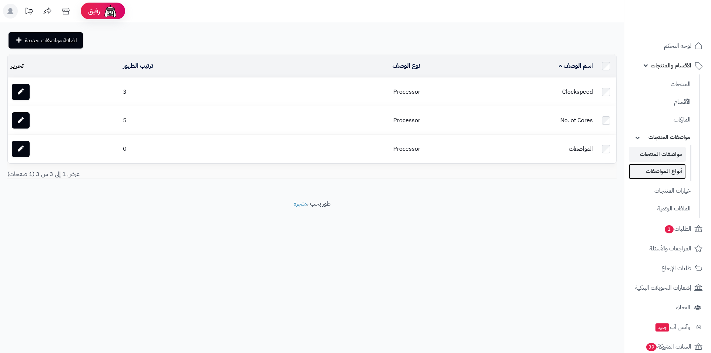
click at [671, 174] on link "أنواع المواصفات" at bounding box center [657, 171] width 57 height 15
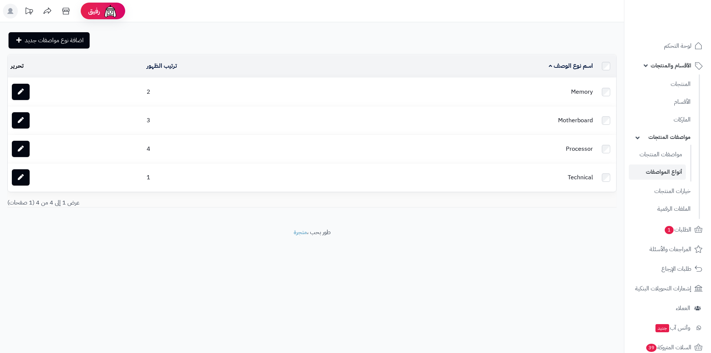
click at [681, 111] on ul "المنتجات الأقسام الماركات مواصفات المنتجات مواصفات المنتجات أنواع المواصفات خيا…" at bounding box center [662, 146] width 76 height 144
click at [681, 108] on link "الأقسام" at bounding box center [662, 101] width 66 height 15
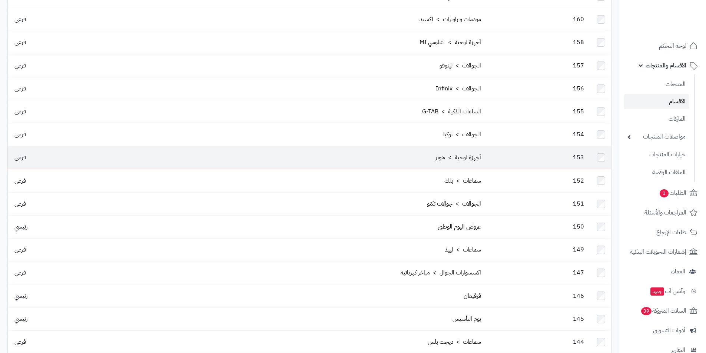
scroll to position [259, 0]
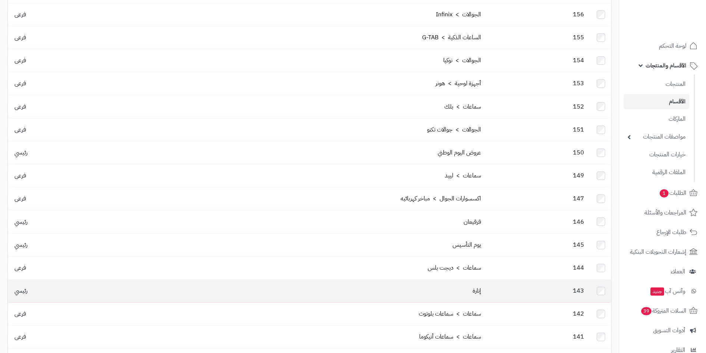
click at [479, 280] on td "إنارة" at bounding box center [298, 291] width 371 height 23
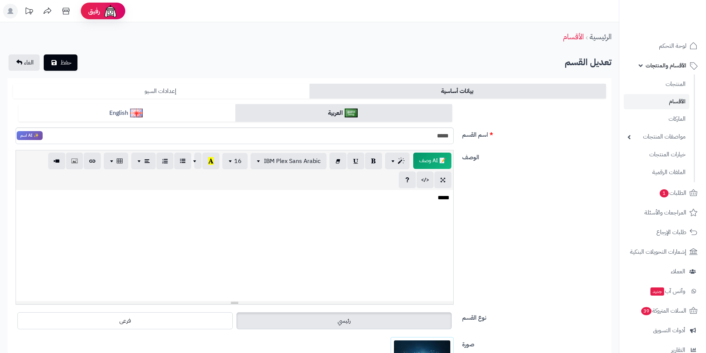
click at [114, 85] on link "إعدادات السيو" at bounding box center [161, 91] width 296 height 15
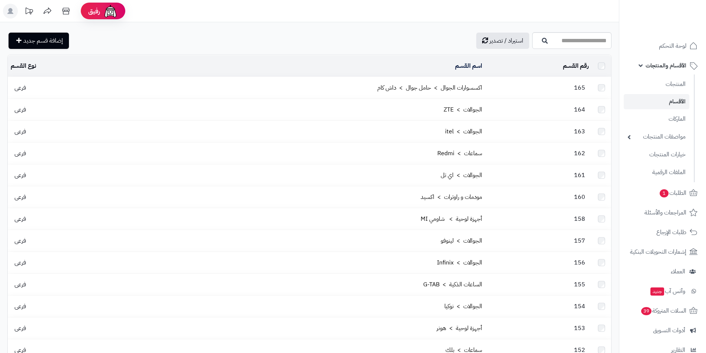
scroll to position [259, 0]
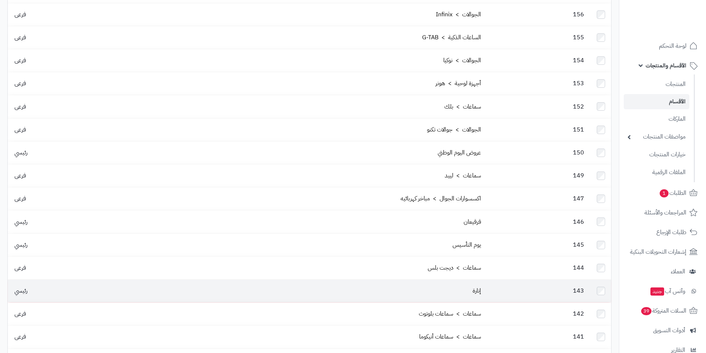
click at [476, 280] on td "إنارة" at bounding box center [298, 291] width 371 height 23
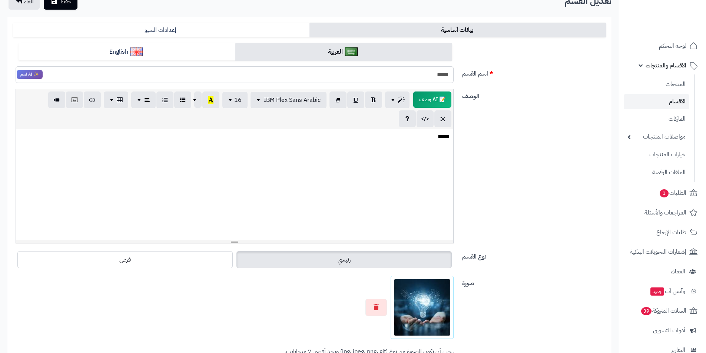
scroll to position [74, 0]
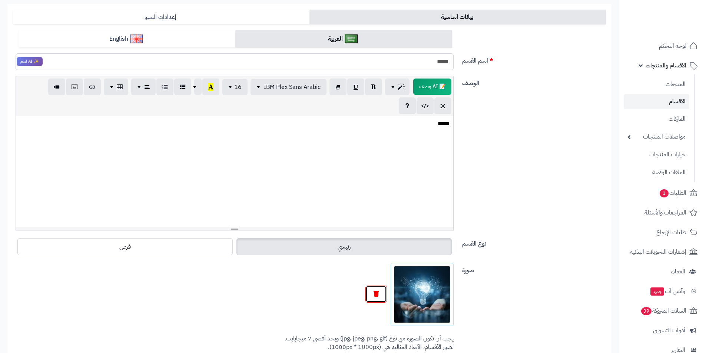
click at [373, 292] on button "button" at bounding box center [375, 294] width 21 height 17
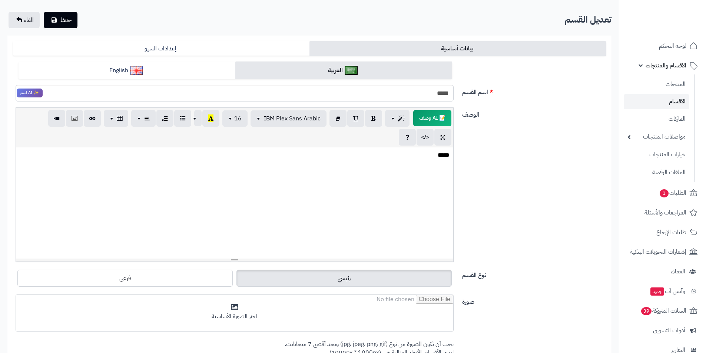
scroll to position [0, 0]
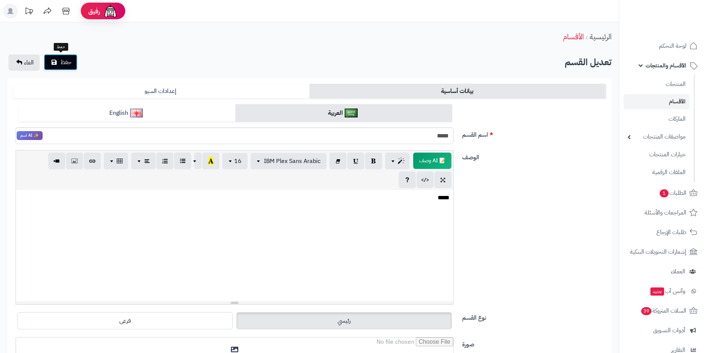
click at [60, 62] on button "حفظ" at bounding box center [61, 62] width 34 height 16
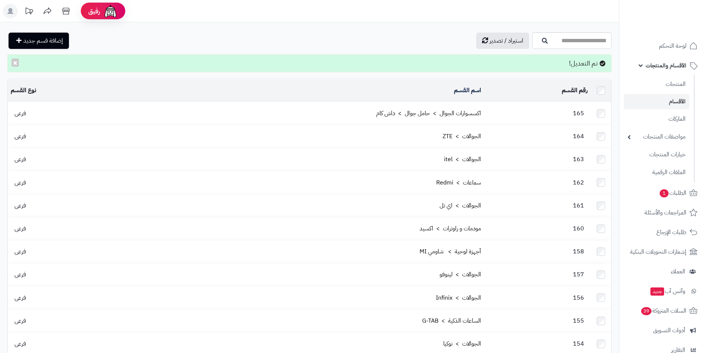
click at [29, 66] on div "تم التعديل! ×" at bounding box center [309, 63] width 604 height 18
click at [603, 65] on icon at bounding box center [602, 63] width 6 height 6
click at [18, 63] on button "×" at bounding box center [14, 62] width 7 height 8
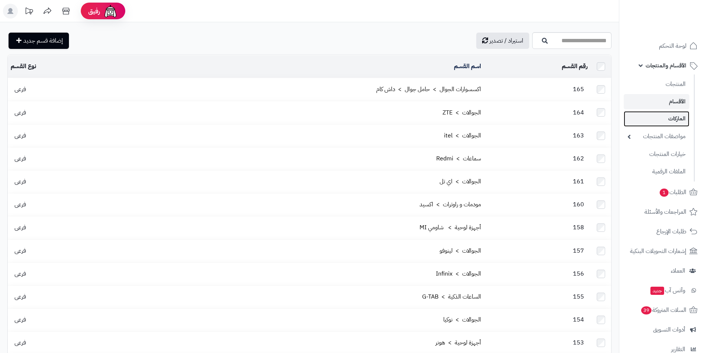
click at [676, 121] on link "الماركات" at bounding box center [656, 118] width 66 height 15
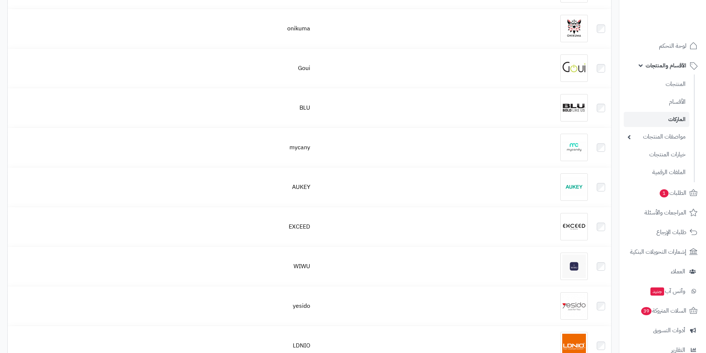
scroll to position [333, 0]
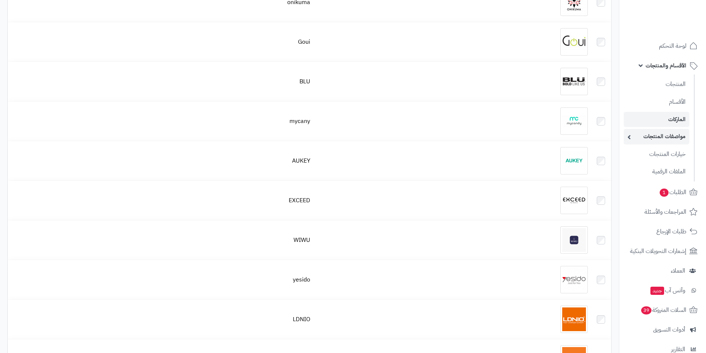
click at [668, 144] on link "مواصفات المنتجات" at bounding box center [656, 136] width 66 height 15
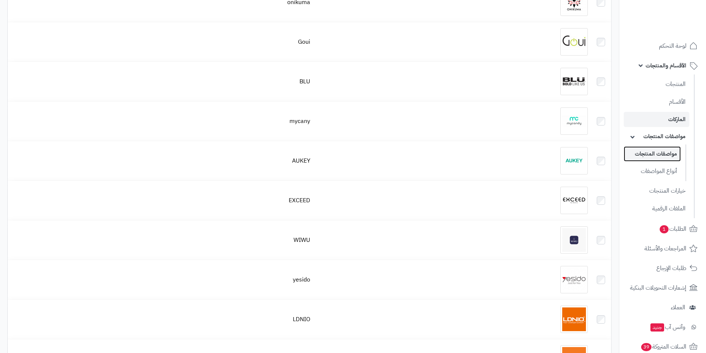
click at [670, 152] on link "مواصفات المنتجات" at bounding box center [651, 153] width 57 height 15
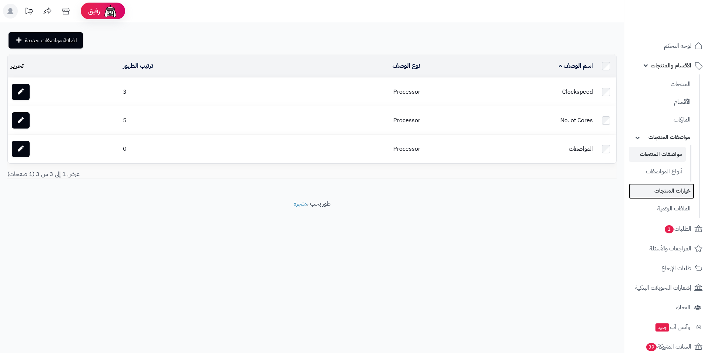
click at [682, 187] on link "خيارات المنتجات" at bounding box center [662, 190] width 66 height 15
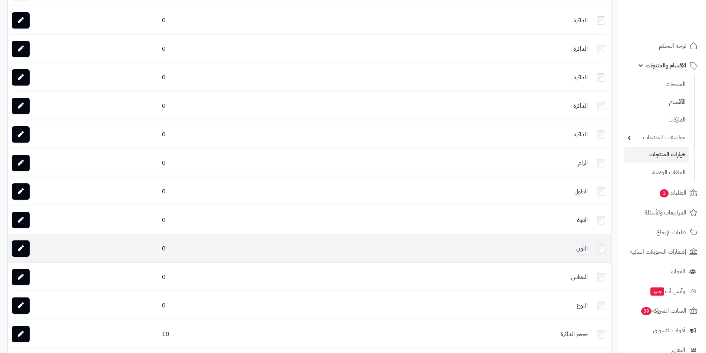
scroll to position [80, 0]
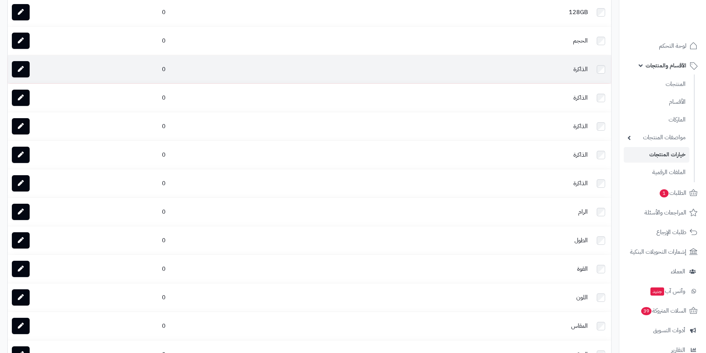
click at [554, 78] on td "الذاكرة" at bounding box center [480, 69] width 220 height 28
click at [573, 65] on td "الذاكرة" at bounding box center [480, 69] width 220 height 28
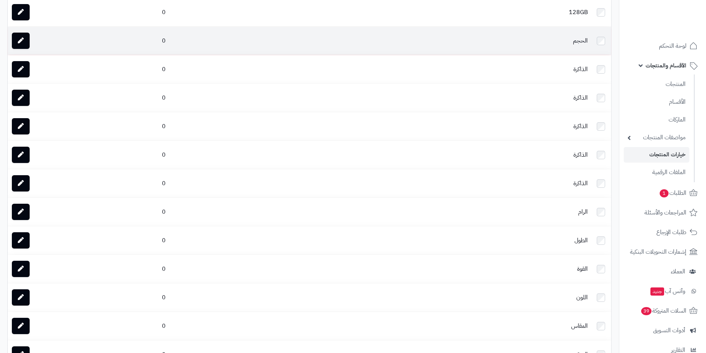
click at [580, 38] on td "الحجم" at bounding box center [480, 41] width 220 height 28
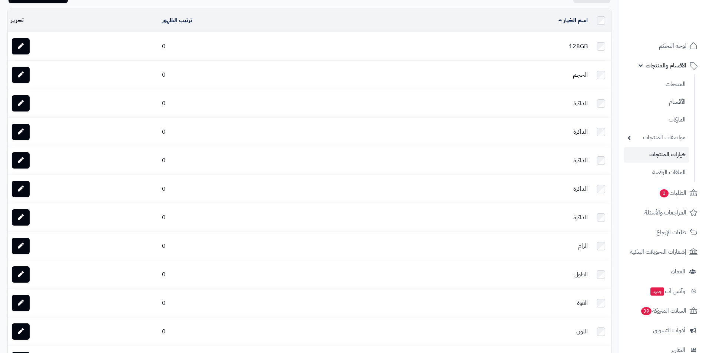
scroll to position [0, 0]
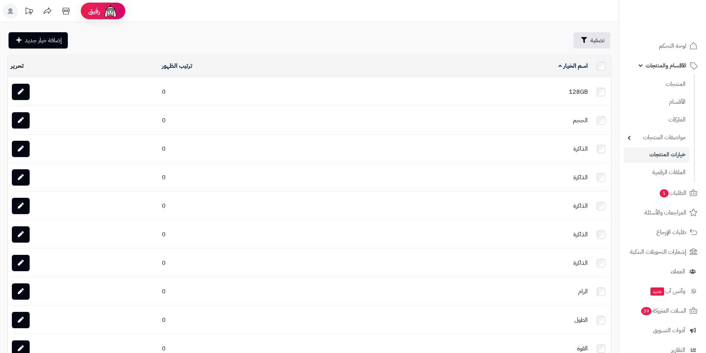
click at [297, 86] on td "0" at bounding box center [264, 92] width 211 height 28
click at [536, 86] on td "128GB" at bounding box center [480, 92] width 220 height 28
click at [676, 177] on link "الملفات الرقمية" at bounding box center [656, 171] width 66 height 15
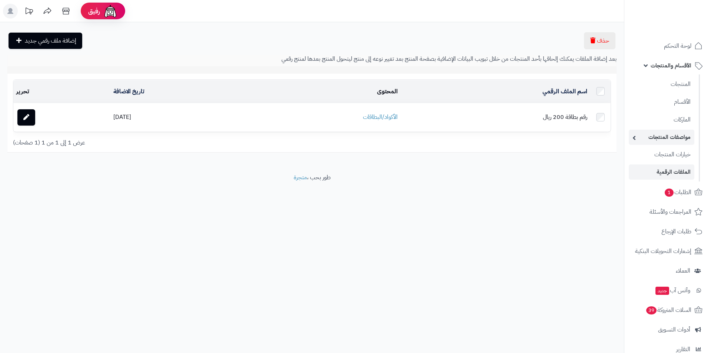
click at [673, 138] on link "مواصفات المنتجات" at bounding box center [662, 137] width 66 height 15
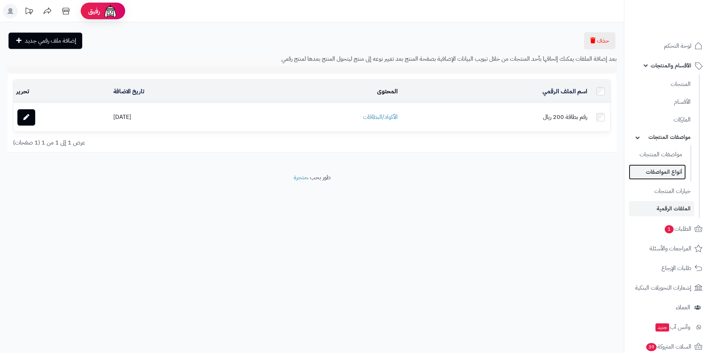
click at [676, 169] on link "أنواع المواصفات" at bounding box center [657, 171] width 57 height 15
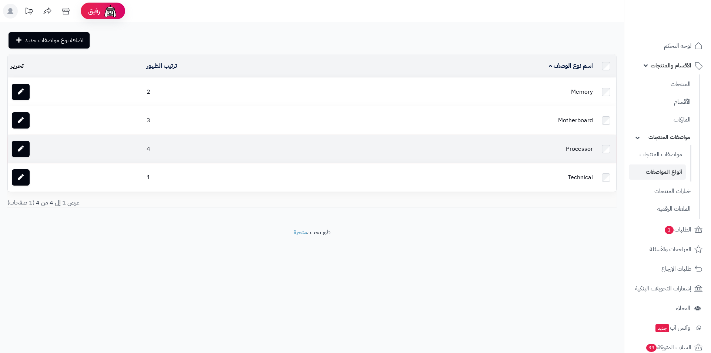
click at [504, 139] on td "Processor" at bounding box center [464, 149] width 261 height 28
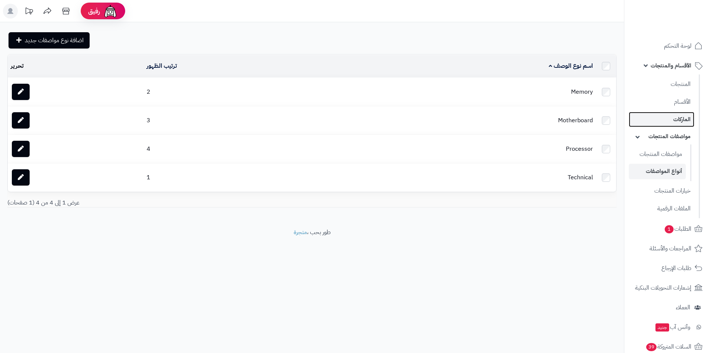
click at [683, 119] on link "الماركات" at bounding box center [662, 119] width 66 height 15
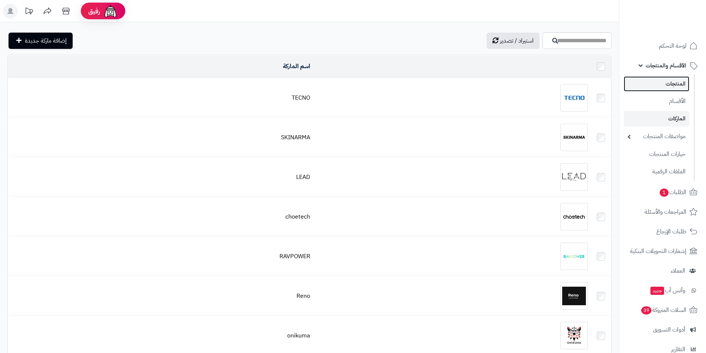
click at [671, 79] on link "المنتجات" at bounding box center [656, 83] width 66 height 15
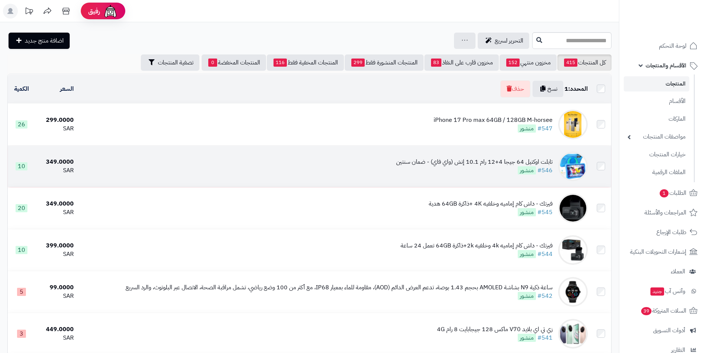
click at [606, 174] on td at bounding box center [600, 166] width 20 height 41
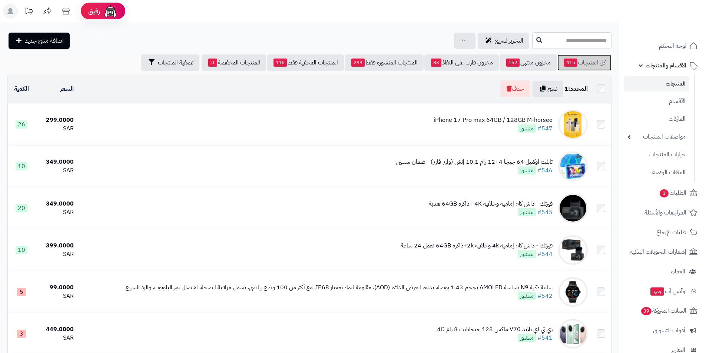
click at [575, 69] on link "كل المنتجات 415" at bounding box center [584, 62] width 54 height 16
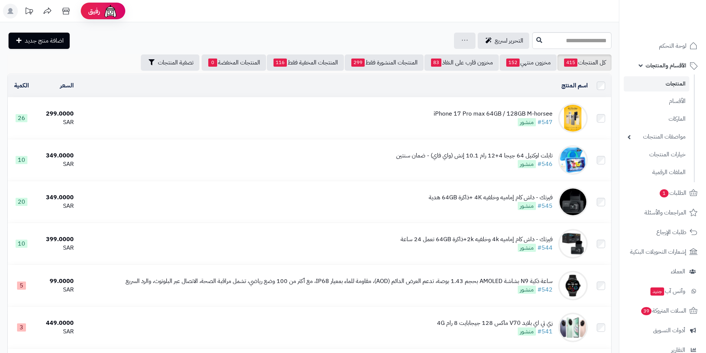
click at [595, 118] on td at bounding box center [600, 117] width 20 height 41
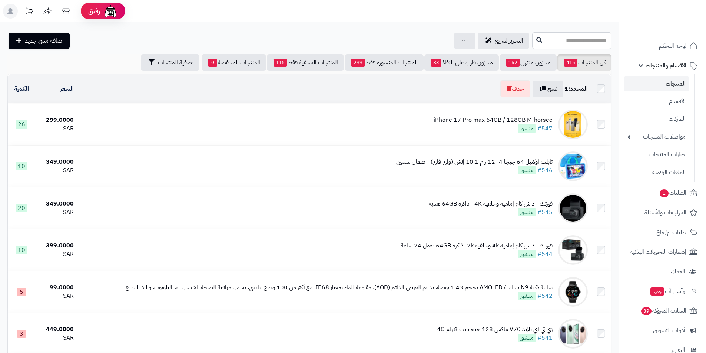
click at [599, 118] on td at bounding box center [600, 124] width 20 height 41
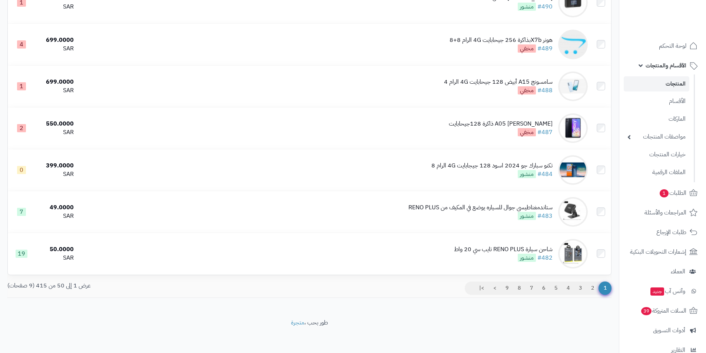
scroll to position [1924, 0]
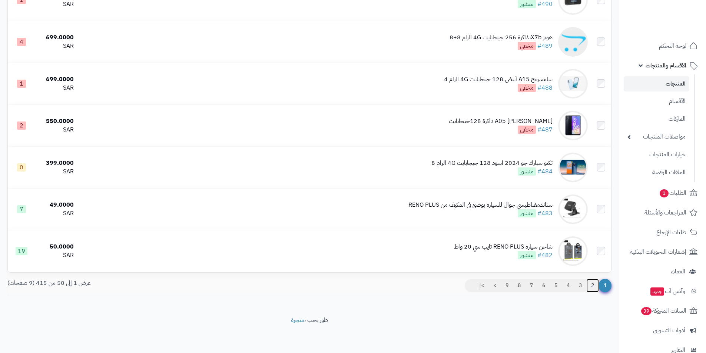
click at [593, 284] on link "2" at bounding box center [592, 285] width 13 height 13
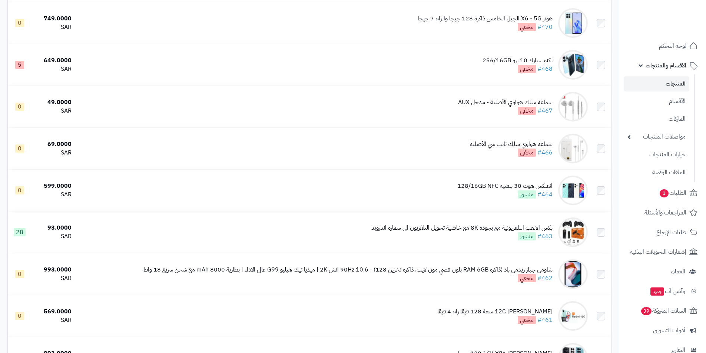
scroll to position [593, 0]
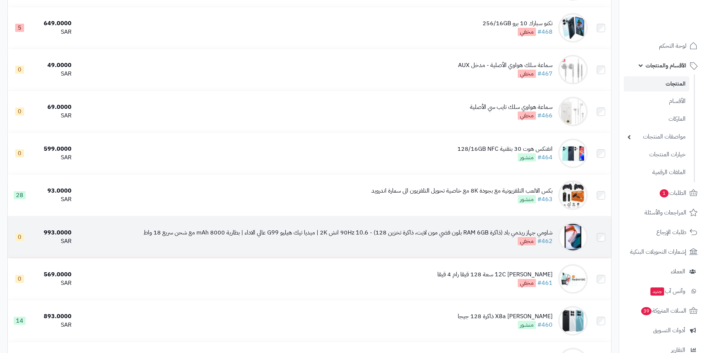
click at [224, 229] on div "شاومي جهاز ريدمي باد (ذاكرة RAM 6GB بلون فضي مون لايت، ذاكرة تخزين 128) - 90Hz …" at bounding box center [347, 233] width 409 height 9
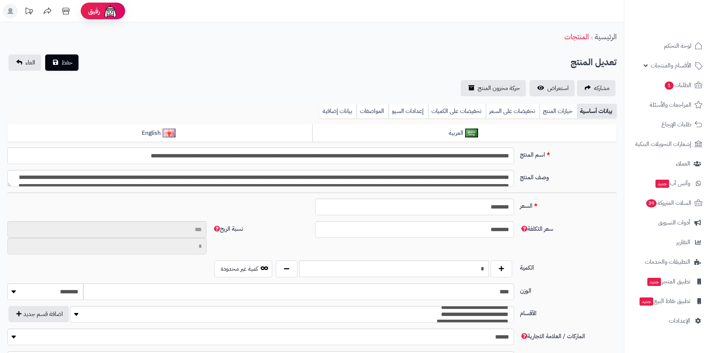
type input "*****"
type input "*********"
type input "******"
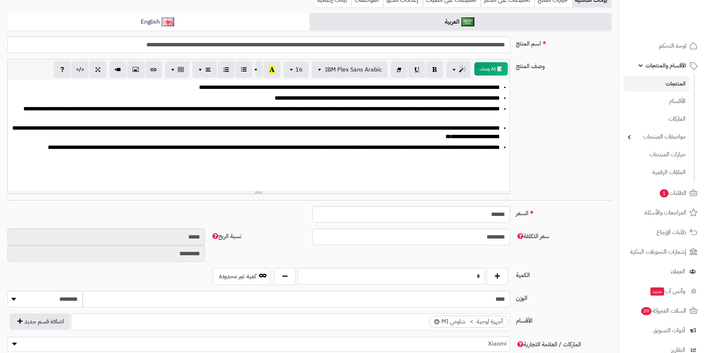
scroll to position [148, 0]
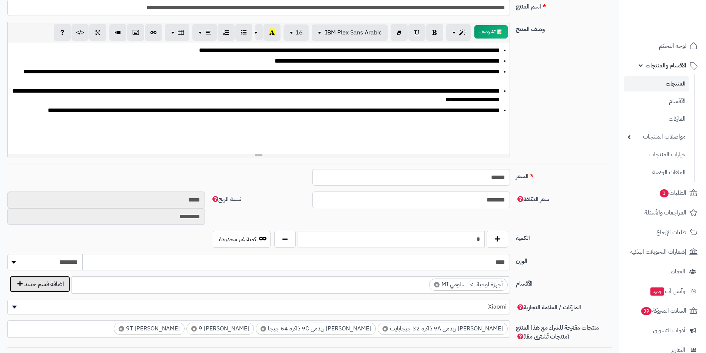
click at [39, 283] on button "اضافة قسم جديد" at bounding box center [40, 284] width 60 height 16
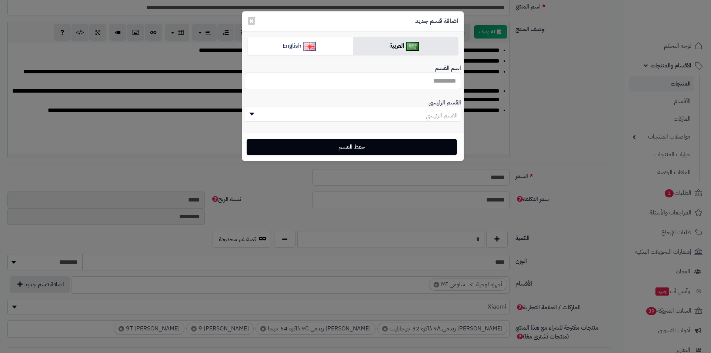
click at [497, 80] on div "اضافة قسم جديد × العربية English اسم القسم الوصف p blockquote pre h1 h2 h3 h4 h…" at bounding box center [355, 176] width 711 height 353
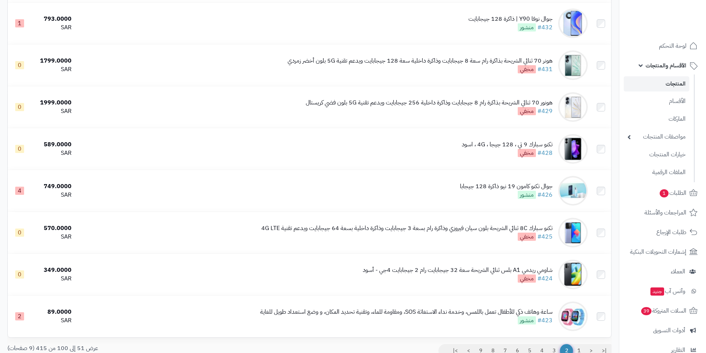
scroll to position [1917, 0]
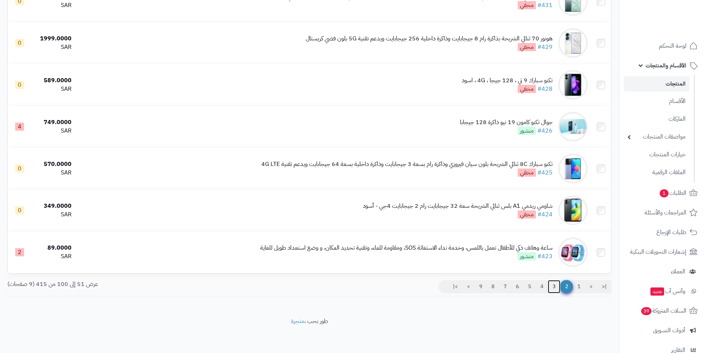
click at [551, 286] on link "3" at bounding box center [553, 286] width 13 height 13
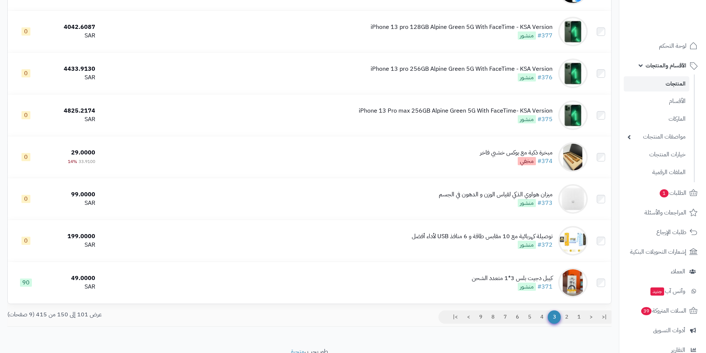
scroll to position [1889, 0]
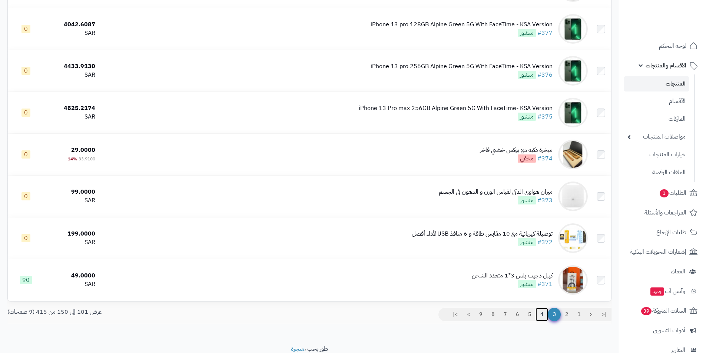
click at [541, 310] on link "4" at bounding box center [541, 314] width 13 height 13
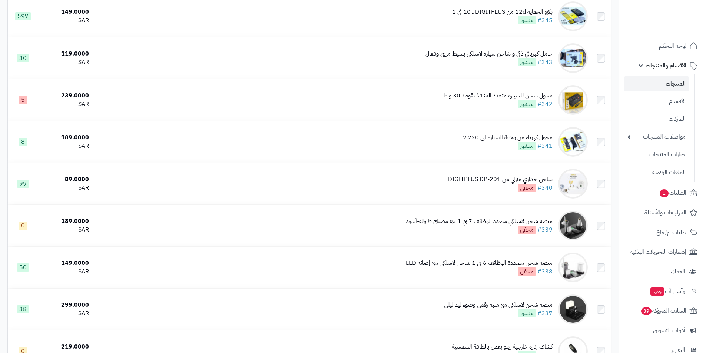
scroll to position [1185, 0]
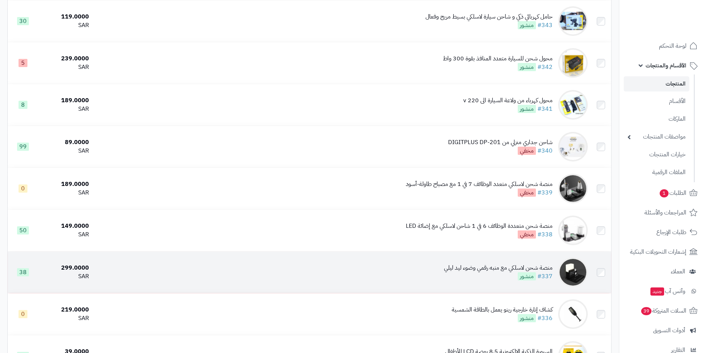
click at [496, 268] on div "منصة شحن لاسلكي مع منبه رقمي وضوء ليد ليلي" at bounding box center [498, 268] width 109 height 9
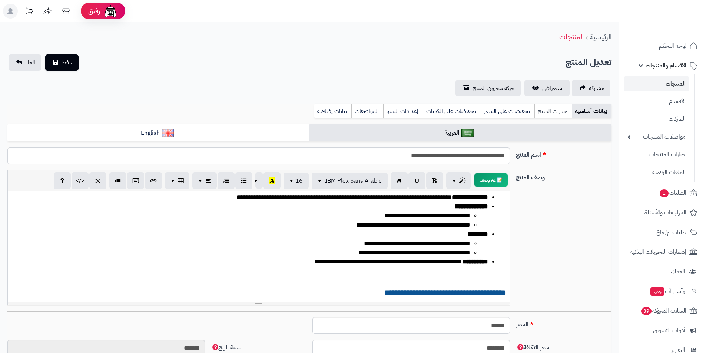
click at [546, 112] on link "خيارات المنتج" at bounding box center [552, 111] width 37 height 15
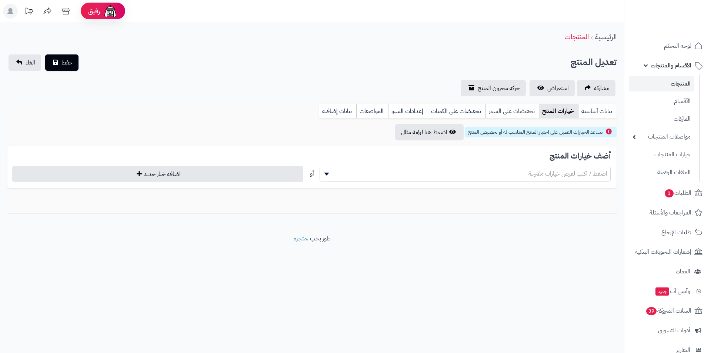
click at [521, 108] on link "تخفيضات على السعر" at bounding box center [513, 111] width 54 height 15
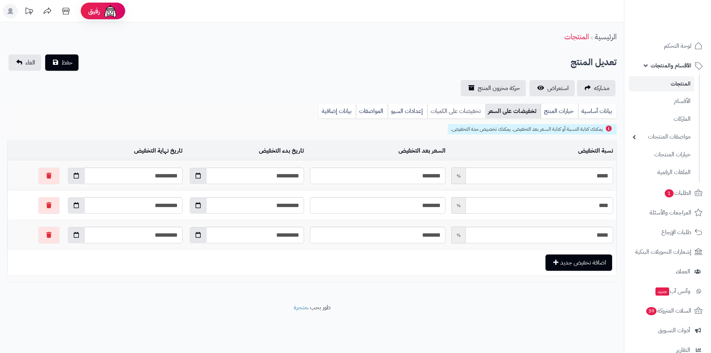
click at [470, 113] on link "تخفيضات على الكميات" at bounding box center [456, 111] width 58 height 15
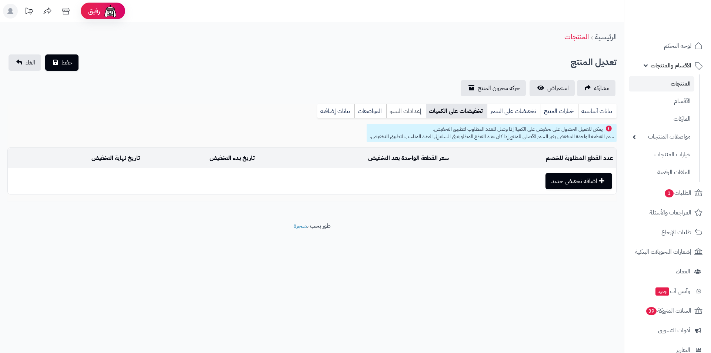
click at [418, 113] on link "إعدادات السيو" at bounding box center [406, 111] width 40 height 15
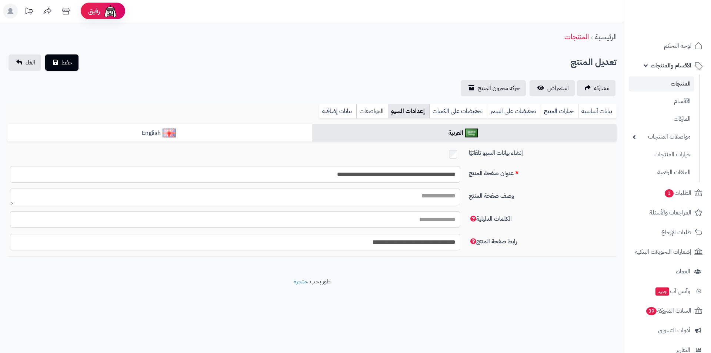
click at [388, 111] on link "المواصفات" at bounding box center [372, 111] width 32 height 15
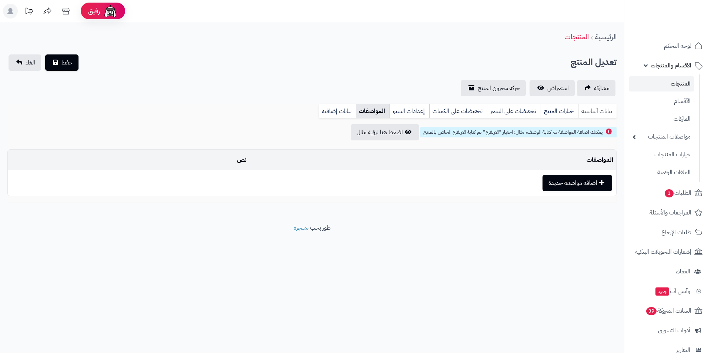
click at [592, 111] on link "بيانات أساسية" at bounding box center [597, 111] width 39 height 15
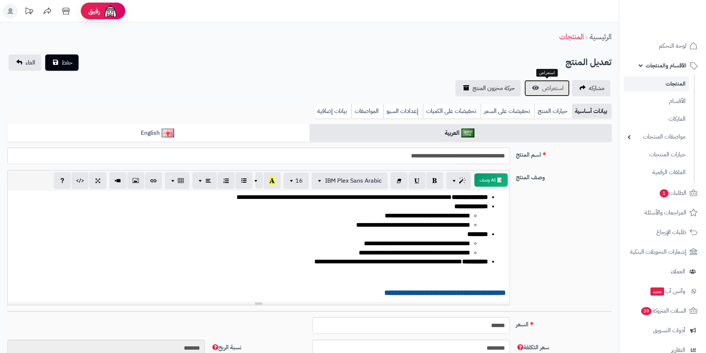
click at [540, 87] on link "استعراض" at bounding box center [546, 88] width 45 height 16
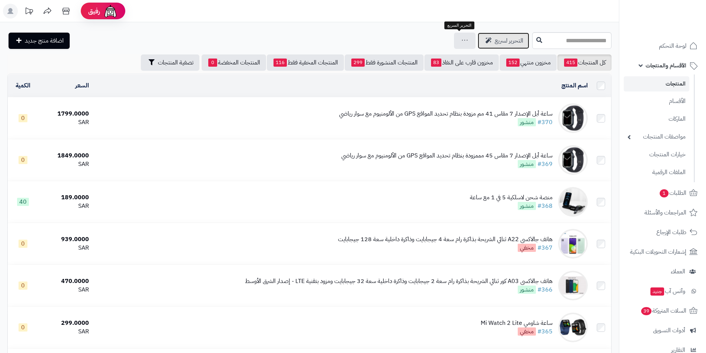
click at [494, 39] on span "التحرير لسريع" at bounding box center [508, 40] width 29 height 9
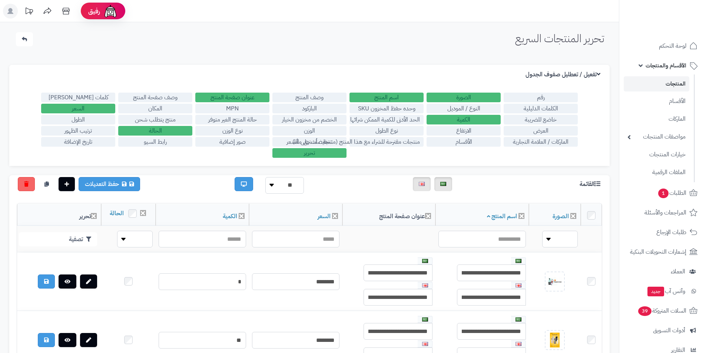
click at [526, 102] on label "رقم" at bounding box center [540, 98] width 74 height 10
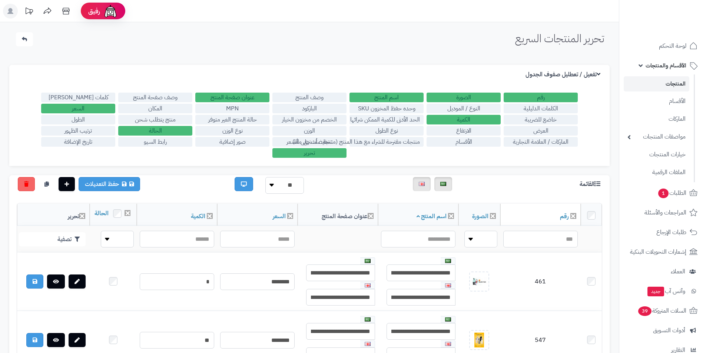
click at [528, 97] on label "رقم" at bounding box center [540, 98] width 74 height 10
